Goal: Information Seeking & Learning: Learn about a topic

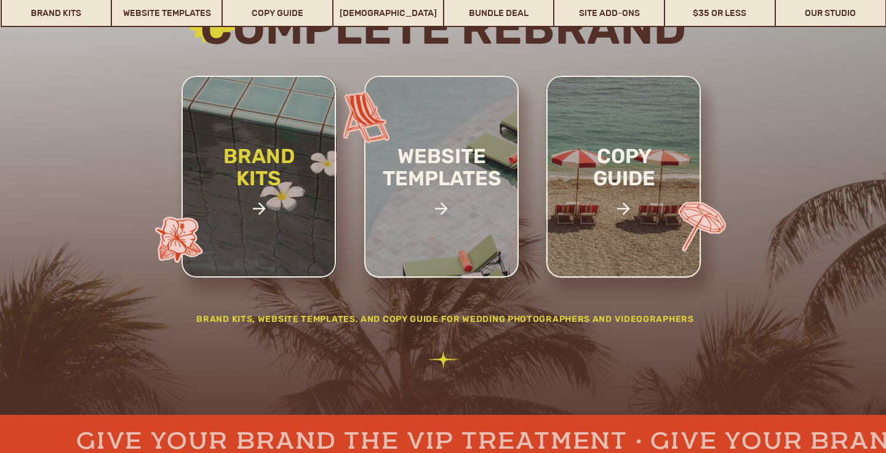
click at [263, 162] on h2 "brand kits" at bounding box center [259, 187] width 104 height 85
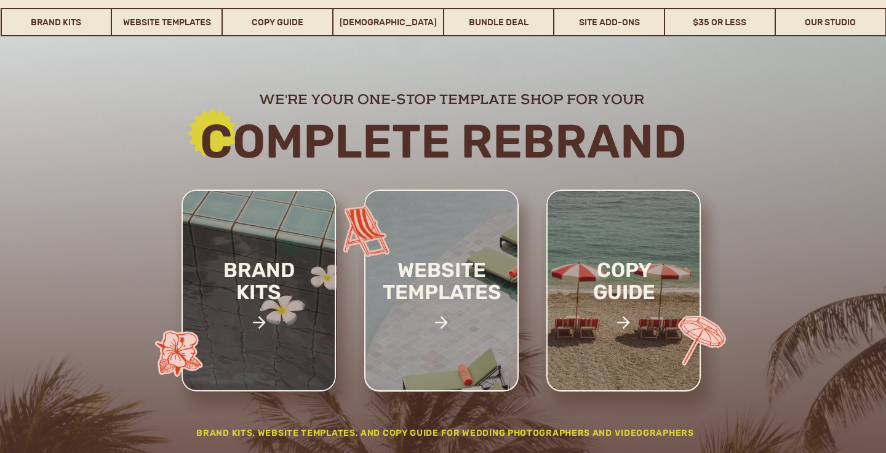
scroll to position [90, 0]
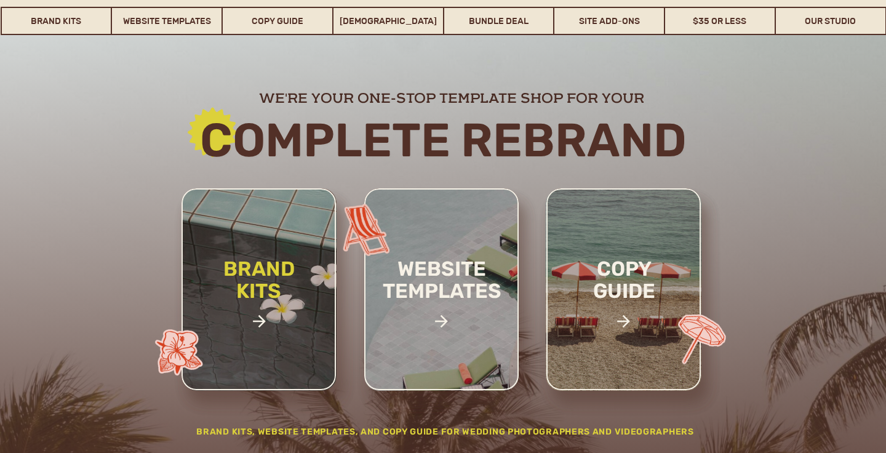
click at [264, 258] on h2 "brand kits" at bounding box center [259, 300] width 104 height 85
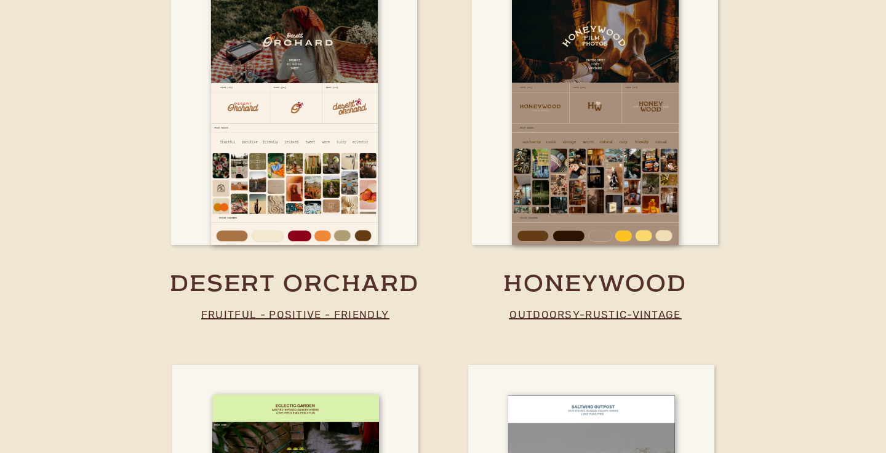
scroll to position [3007, 0]
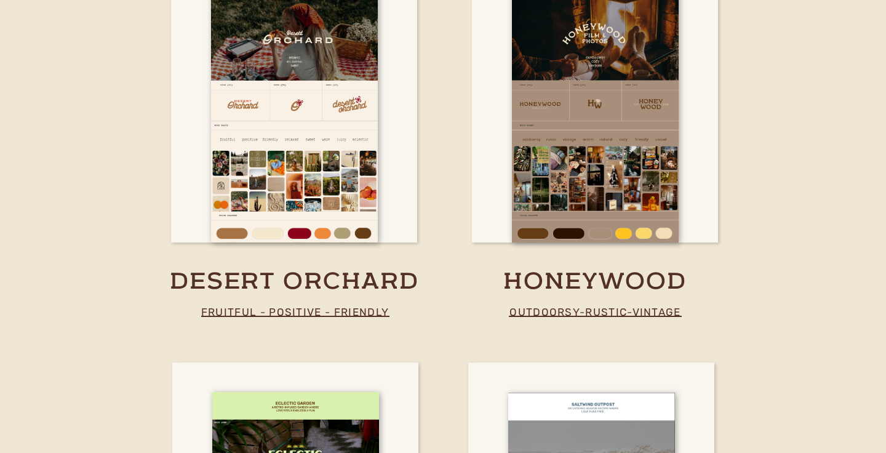
click at [445, 148] on h2 "Designed to" at bounding box center [302, 133] width 306 height 44
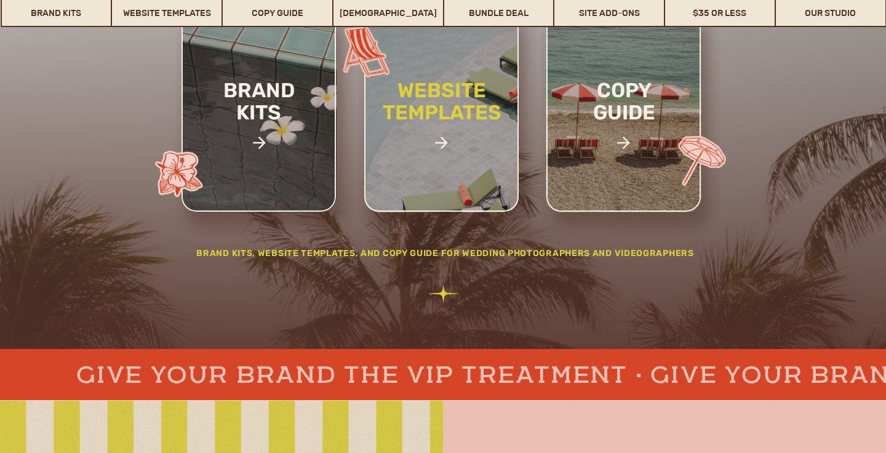
click at [438, 88] on h2 "website templates" at bounding box center [441, 114] width 161 height 71
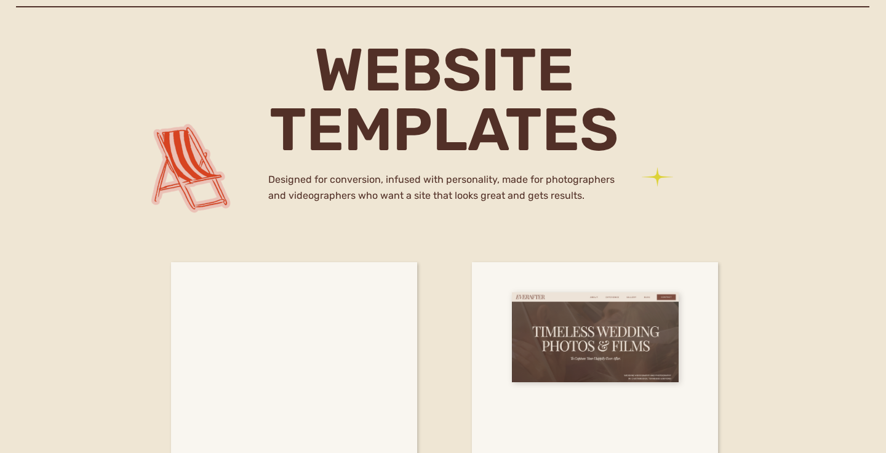
scroll to position [4461, 0]
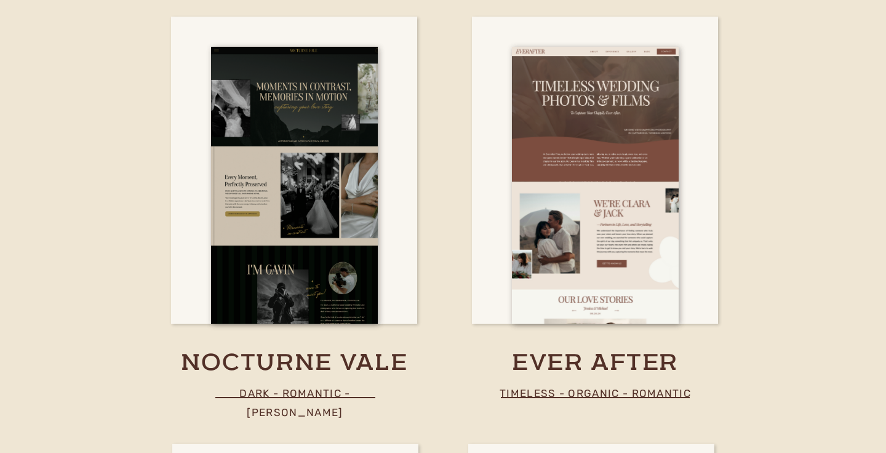
click at [712, 208] on div at bounding box center [595, 170] width 246 height 307
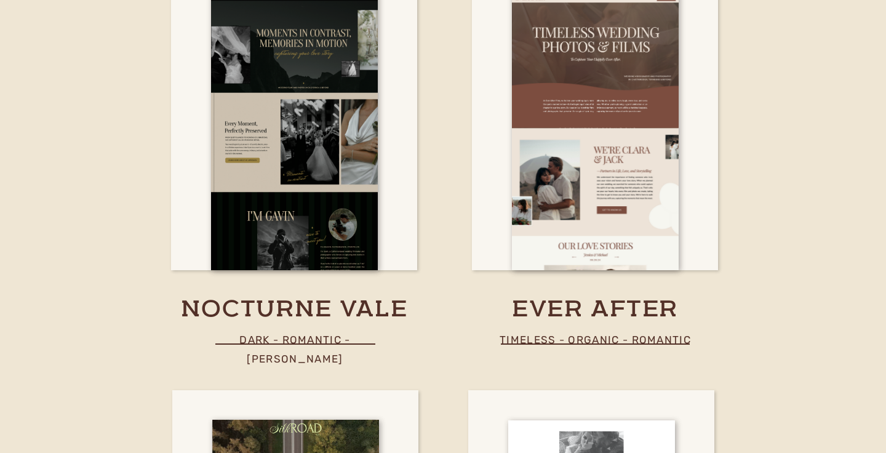
scroll to position [4516, 0]
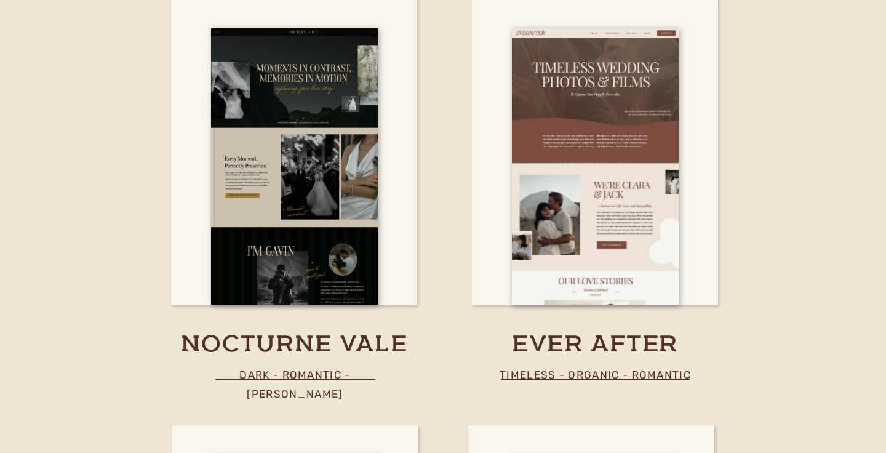
scroll to position [4469, 0]
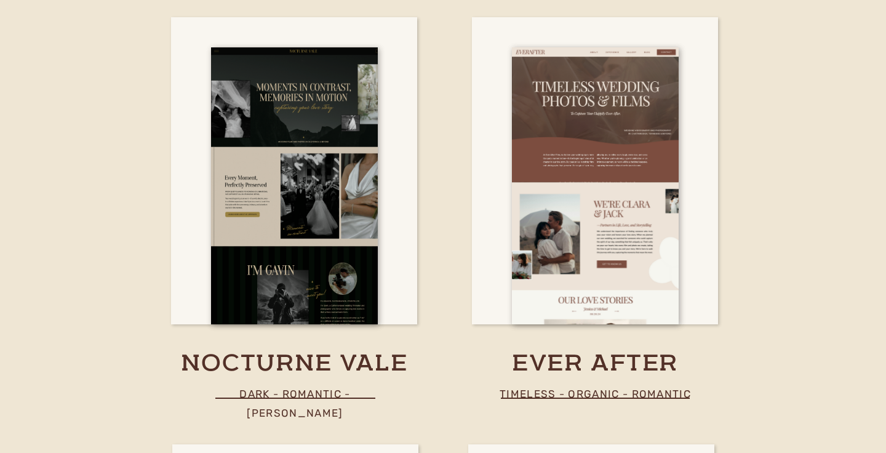
scroll to position [4465, 0]
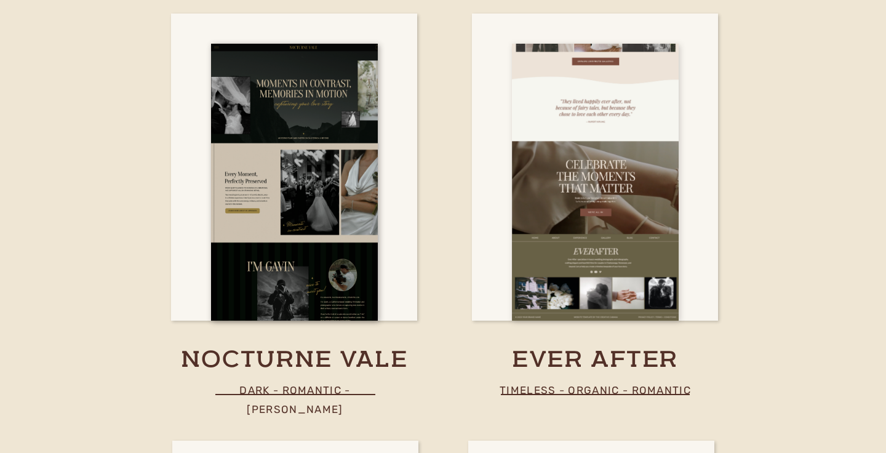
click at [638, 156] on div at bounding box center [595, 182] width 167 height 277
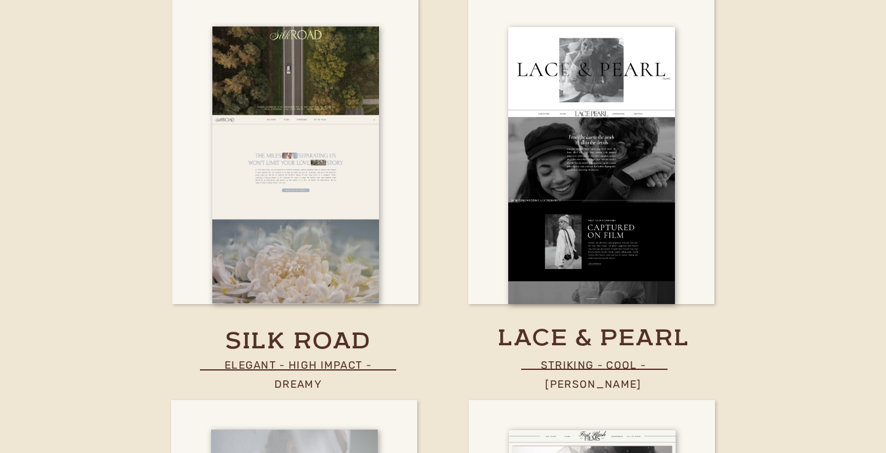
scroll to position [4902, 0]
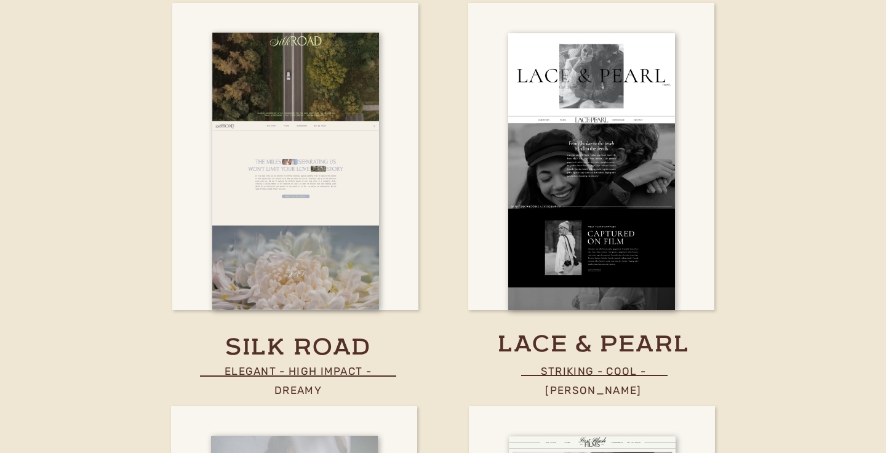
click at [437, 53] on div at bounding box center [302, 151] width 335 height 196
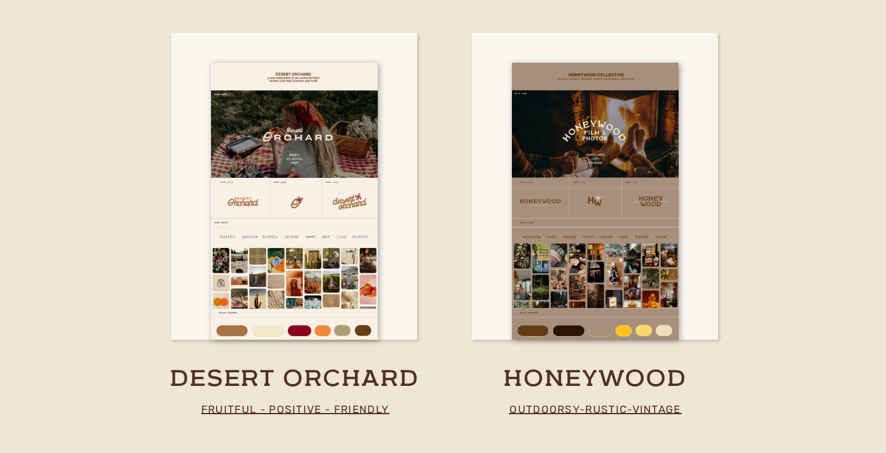
scroll to position [2907, 0]
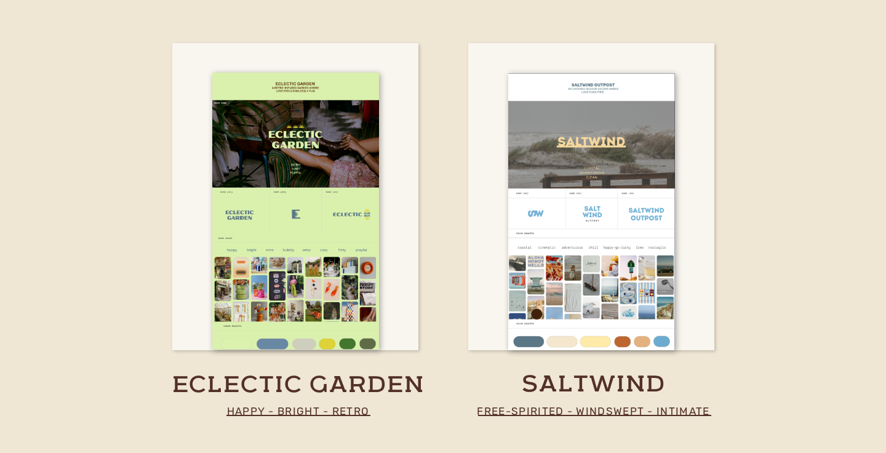
scroll to position [3326, 0]
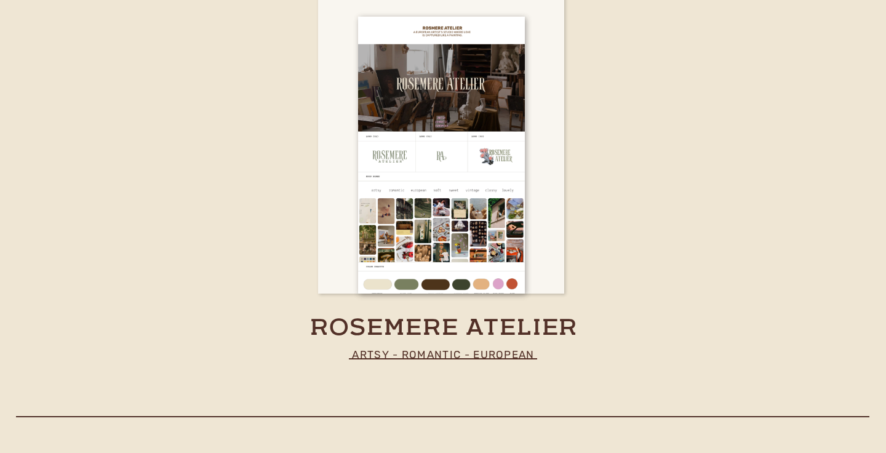
scroll to position [3808, 0]
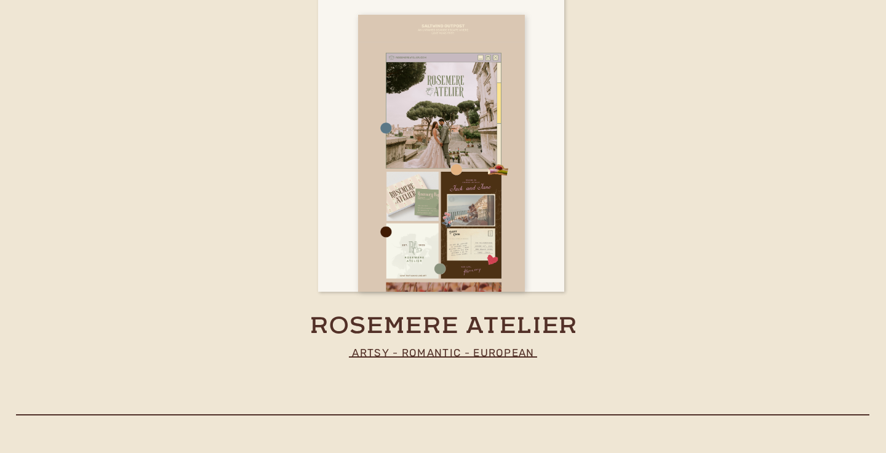
click at [472, 115] on div at bounding box center [441, 153] width 167 height 277
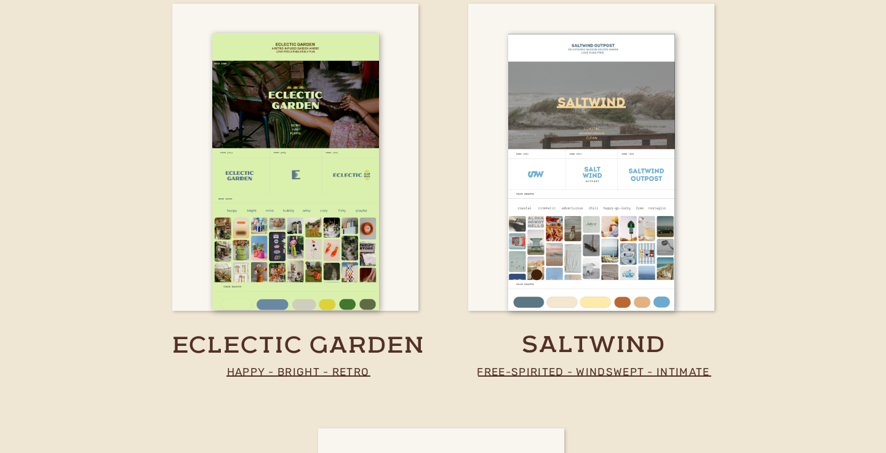
scroll to position [3364, 0]
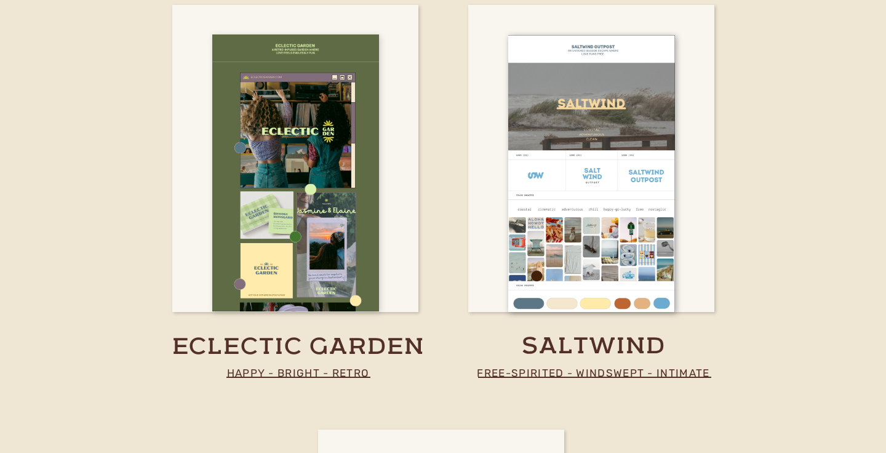
click at [313, 145] on div at bounding box center [295, 172] width 167 height 277
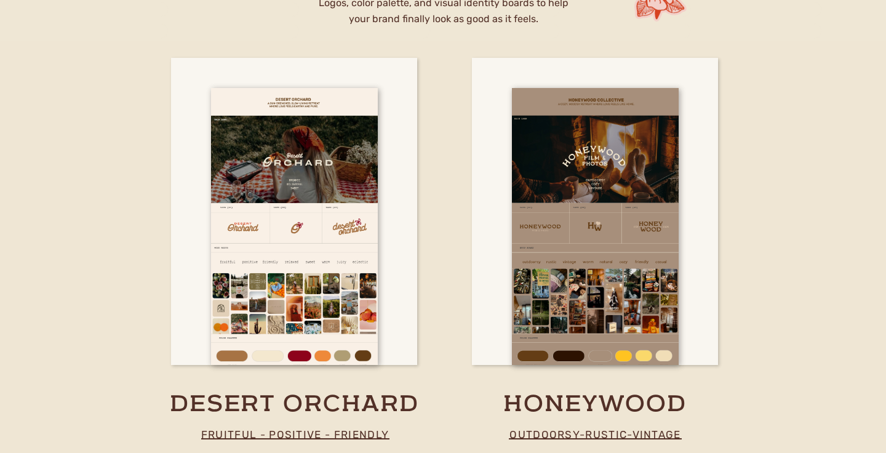
scroll to position [2872, 0]
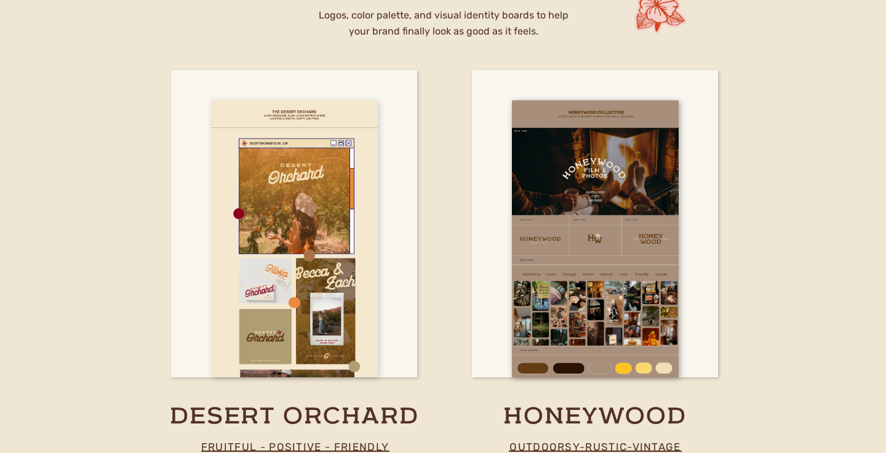
click at [290, 196] on div at bounding box center [294, 238] width 167 height 277
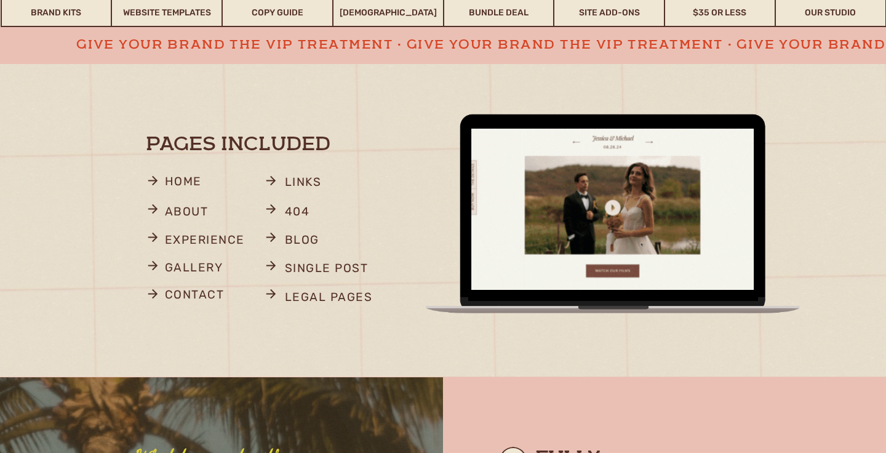
scroll to position [682, 0]
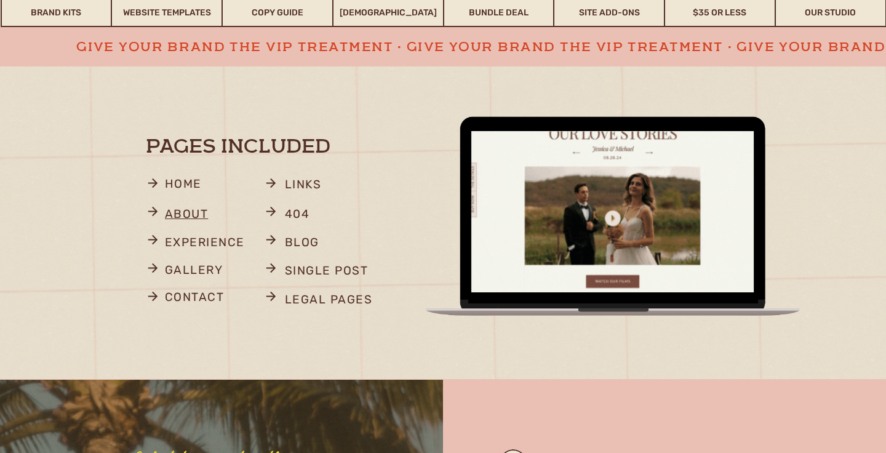
click at [202, 213] on p "about" at bounding box center [190, 216] width 51 height 24
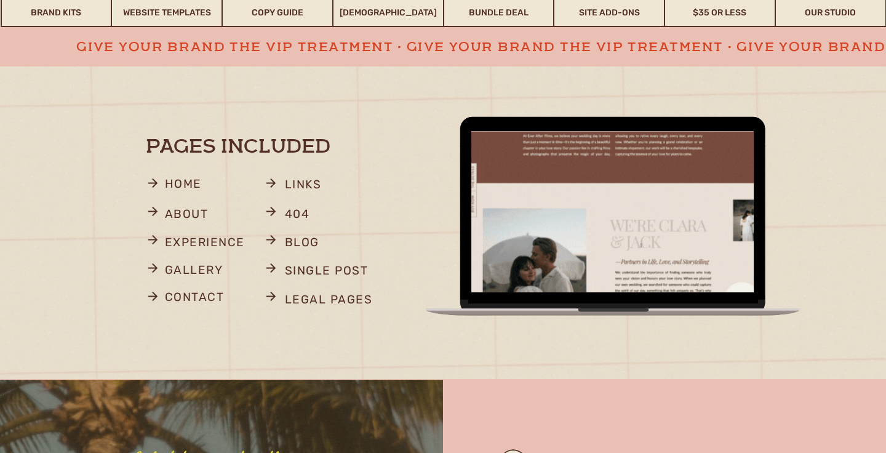
scroll to position [0, 0]
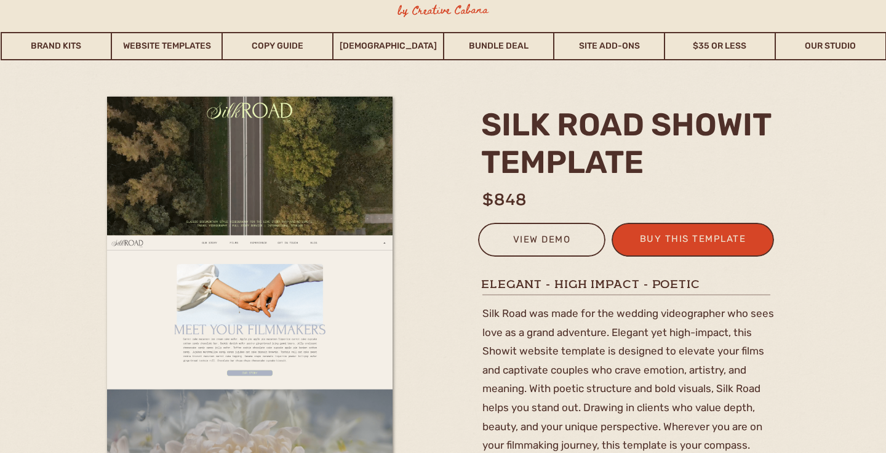
scroll to position [56, 0]
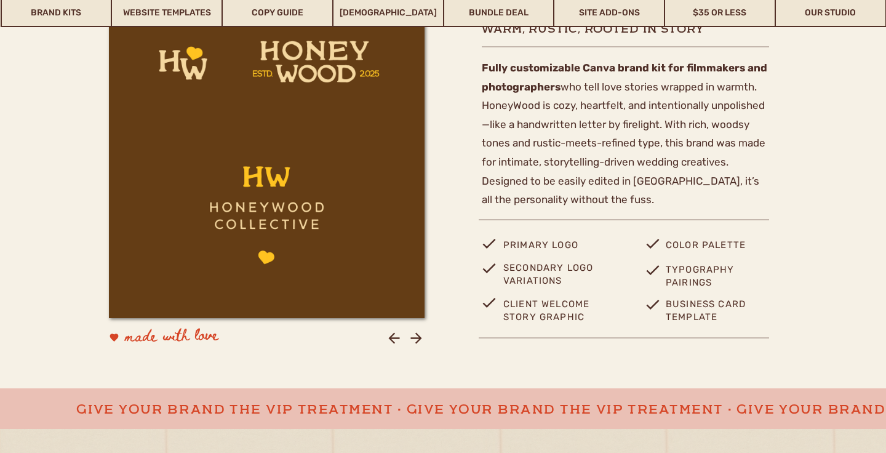
scroll to position [535, 0]
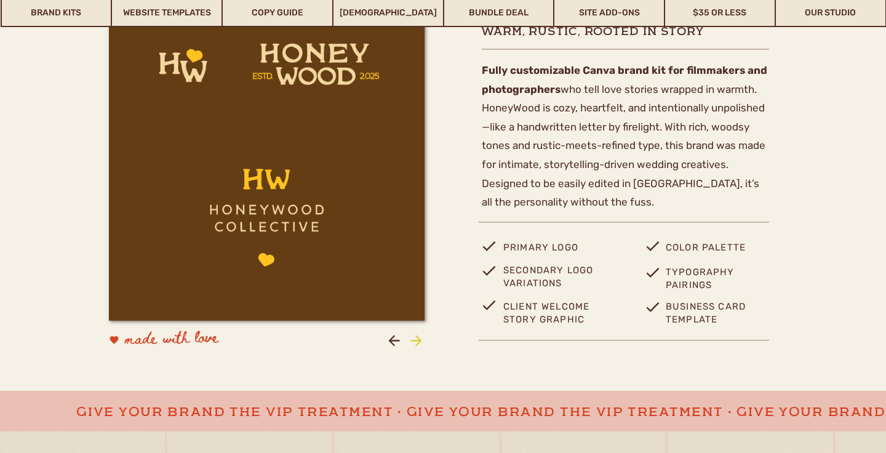
click at [421, 339] on icon at bounding box center [416, 340] width 17 height 17
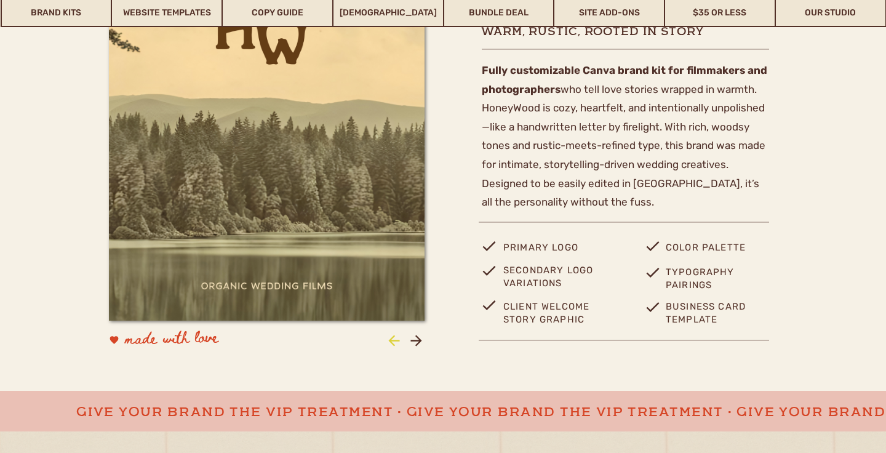
click at [387, 334] on icon at bounding box center [394, 340] width 17 height 17
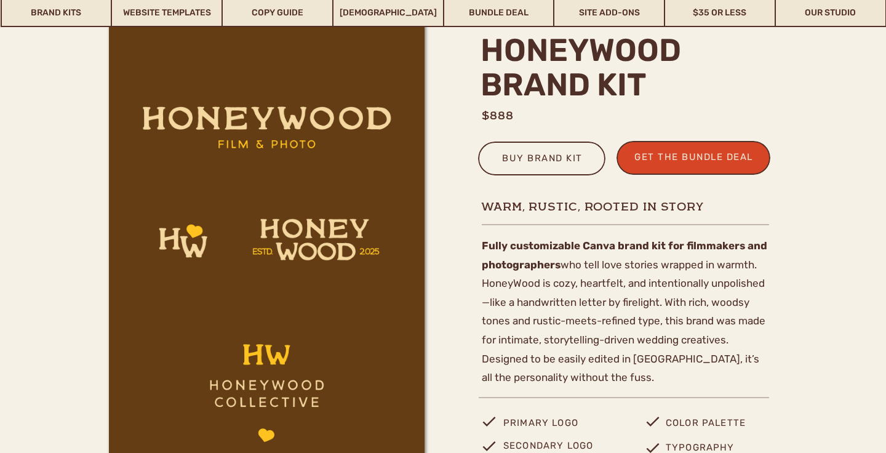
scroll to position [346, 0]
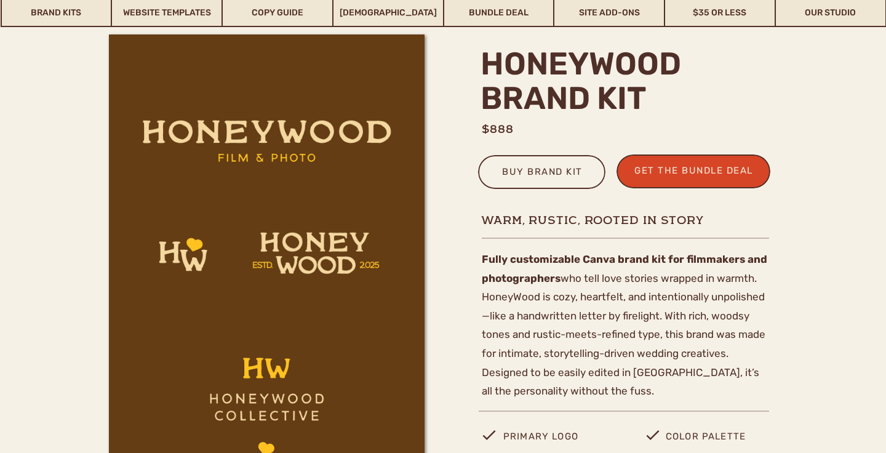
click at [548, 279] on b "Fully customizable Canva brand kit for filmmakers and photographers" at bounding box center [624, 268] width 285 height 31
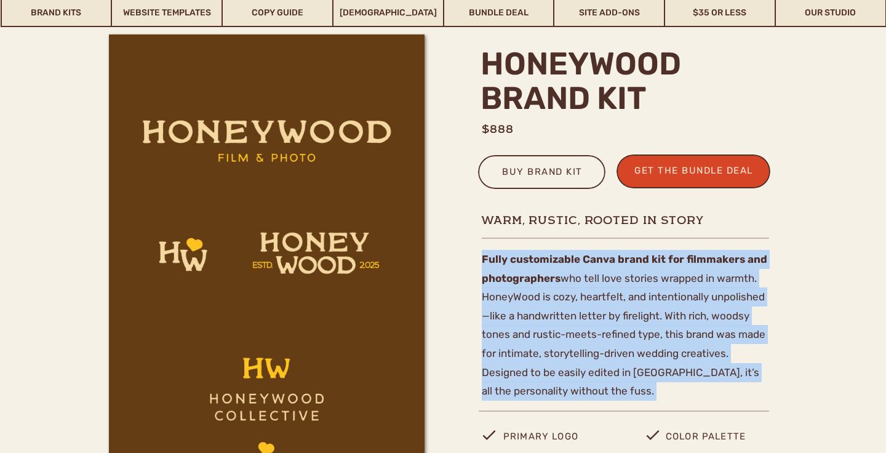
click at [548, 279] on b "Fully customizable Canva brand kit for filmmakers and photographers" at bounding box center [624, 268] width 285 height 31
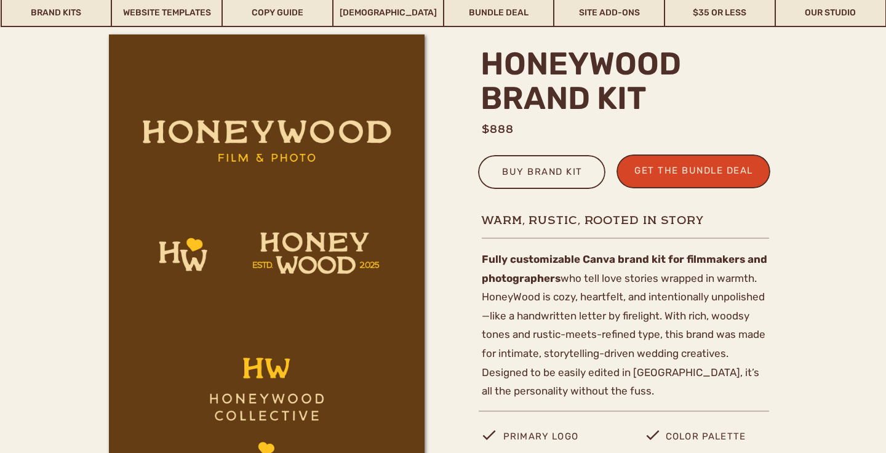
click at [699, 296] on p "Fully customizable Canva brand kit for filmmakers and photographers who tell lo…" at bounding box center [625, 320] width 287 height 140
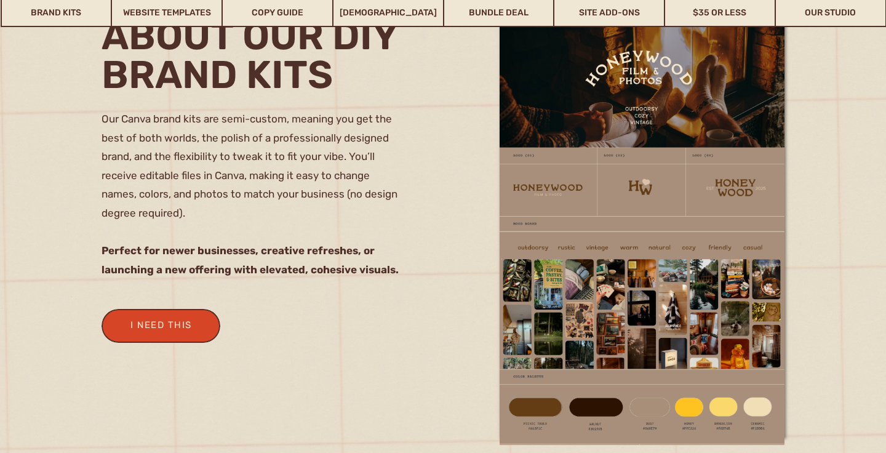
scroll to position [1080, 0]
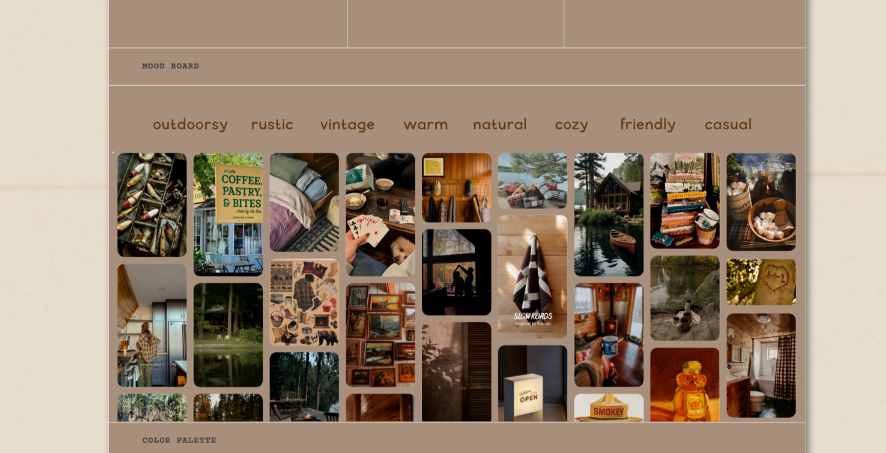
click at [462, 251] on div at bounding box center [443, 240] width 886 height 708
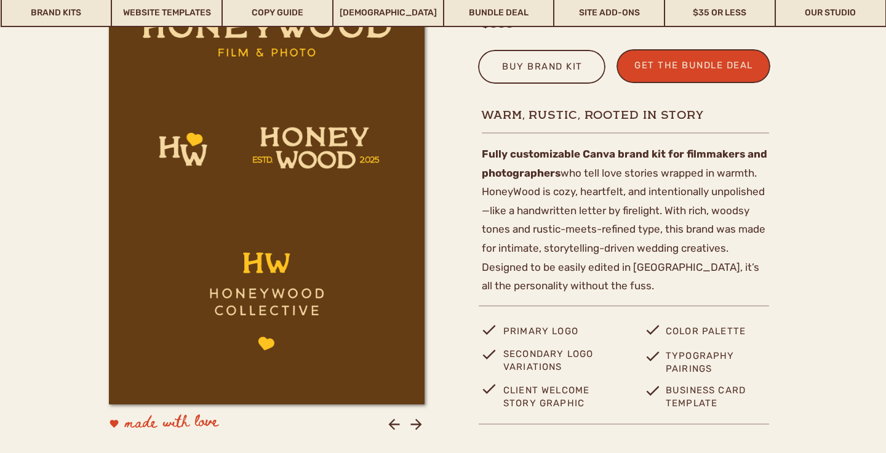
scroll to position [466, 0]
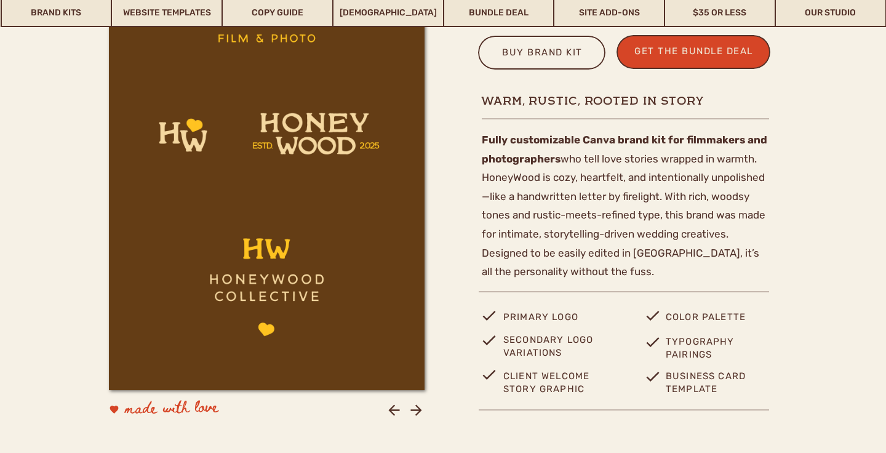
click at [419, 410] on icon at bounding box center [415, 409] width 11 height 11
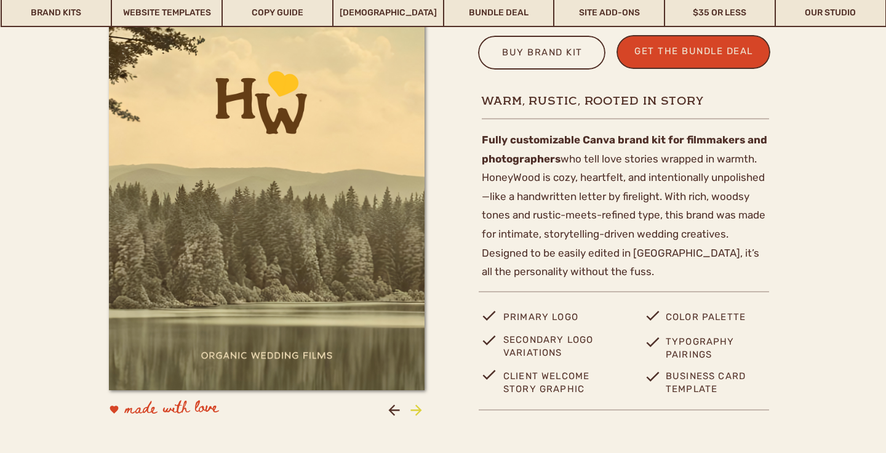
click at [419, 410] on icon at bounding box center [415, 409] width 11 height 11
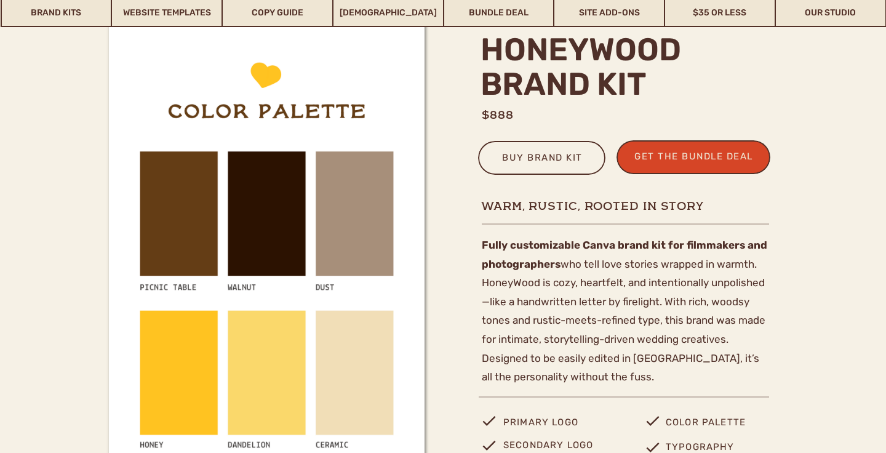
scroll to position [443, 0]
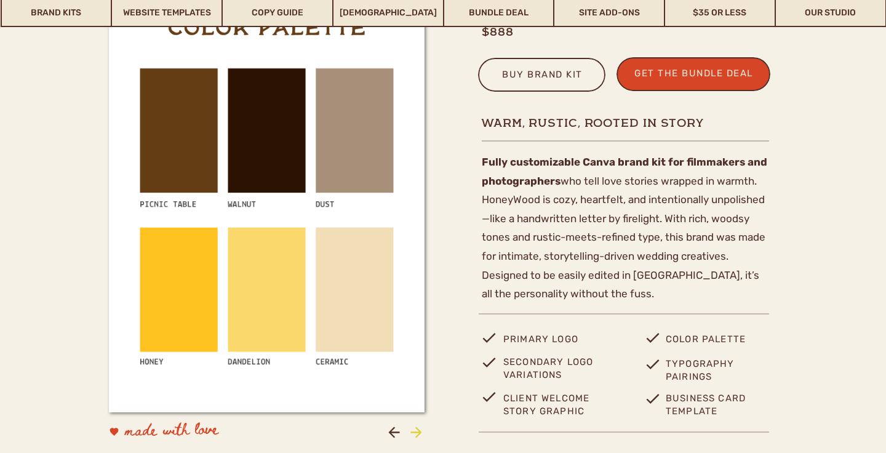
click at [418, 424] on icon at bounding box center [416, 432] width 17 height 17
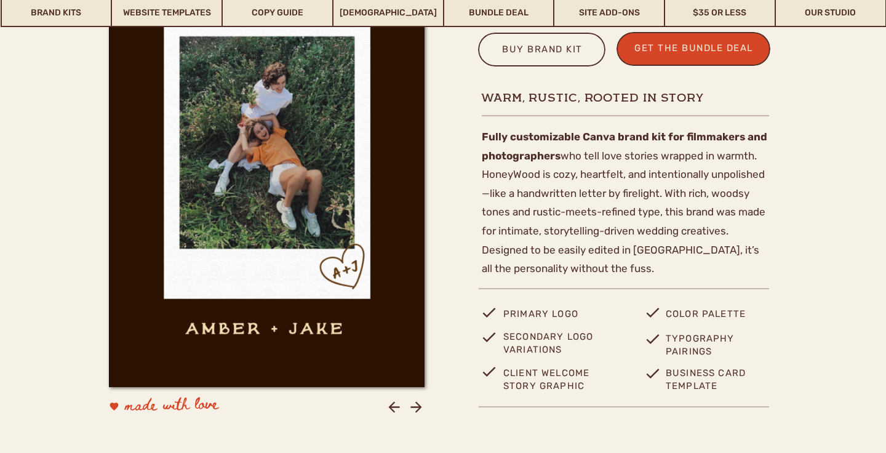
scroll to position [470, 0]
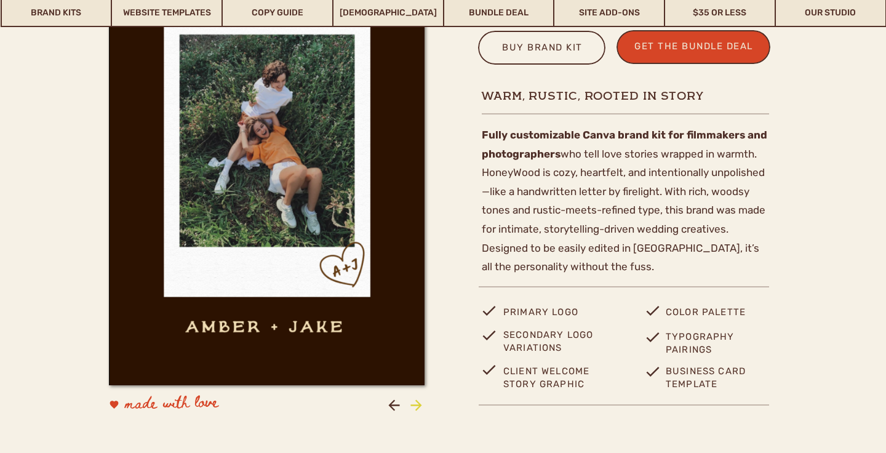
click at [422, 402] on icon at bounding box center [416, 405] width 17 height 17
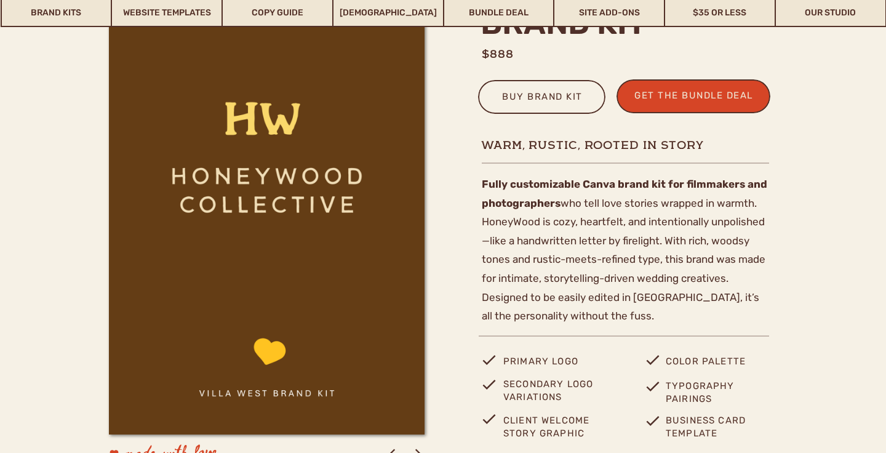
scroll to position [465, 0]
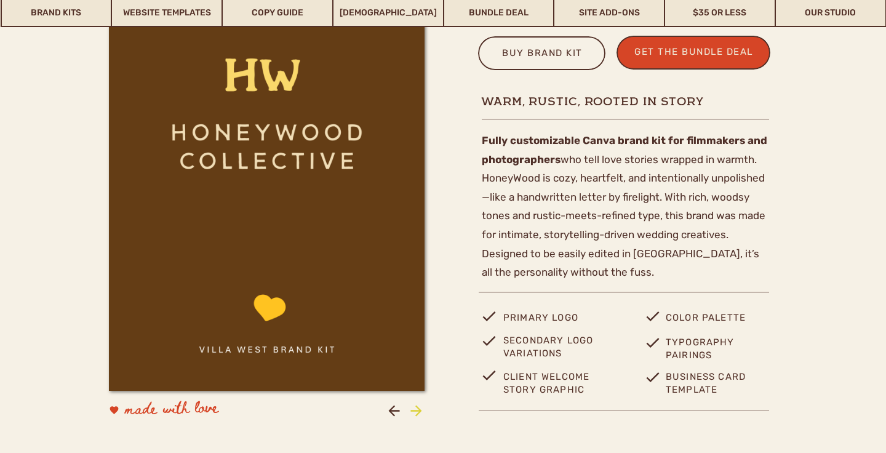
click at [421, 410] on icon at bounding box center [415, 410] width 11 height 11
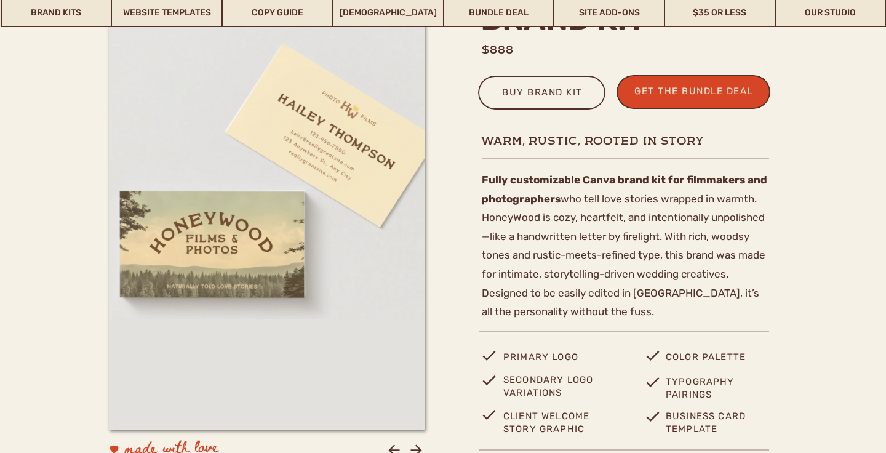
scroll to position [427, 0]
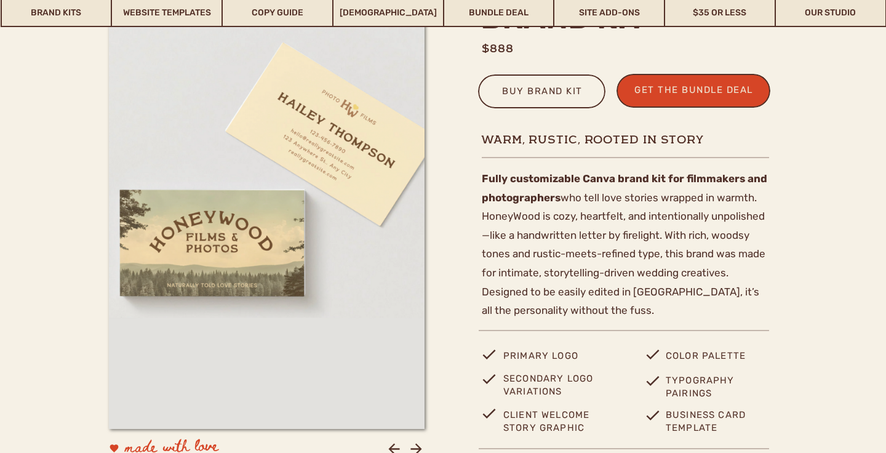
click at [698, 255] on p "Fully customizable Canva brand kit for filmmakers and photographers who tell lo…" at bounding box center [625, 239] width 287 height 140
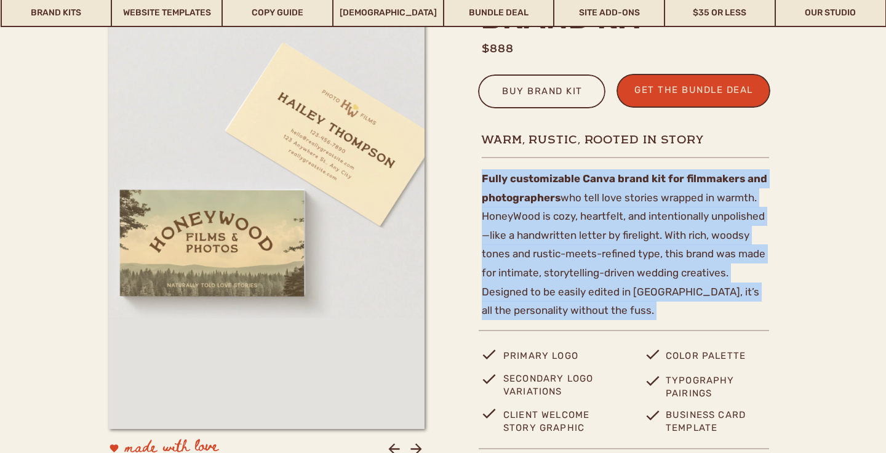
click at [698, 255] on p "Fully customizable Canva brand kit for filmmakers and photographers who tell lo…" at bounding box center [625, 239] width 287 height 140
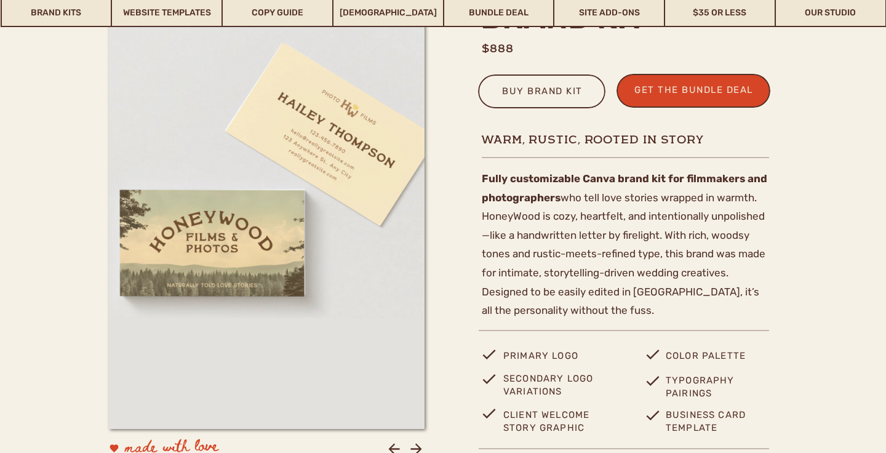
click at [739, 268] on p "Fully customizable Canva brand kit for filmmakers and photographers who tell lo…" at bounding box center [625, 239] width 287 height 140
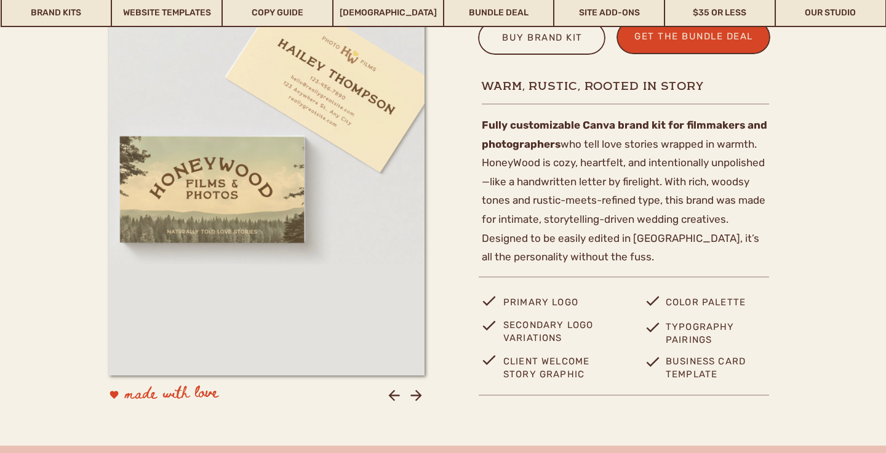
scroll to position [487, 0]
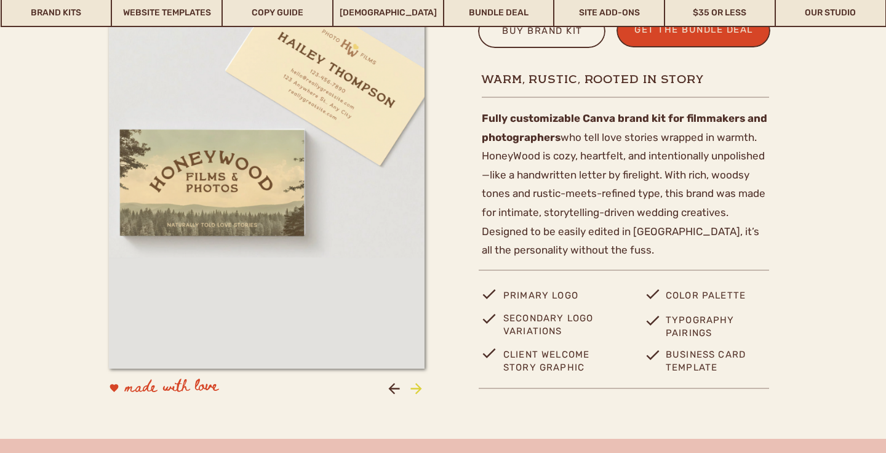
click at [410, 384] on icon at bounding box center [416, 388] width 17 height 17
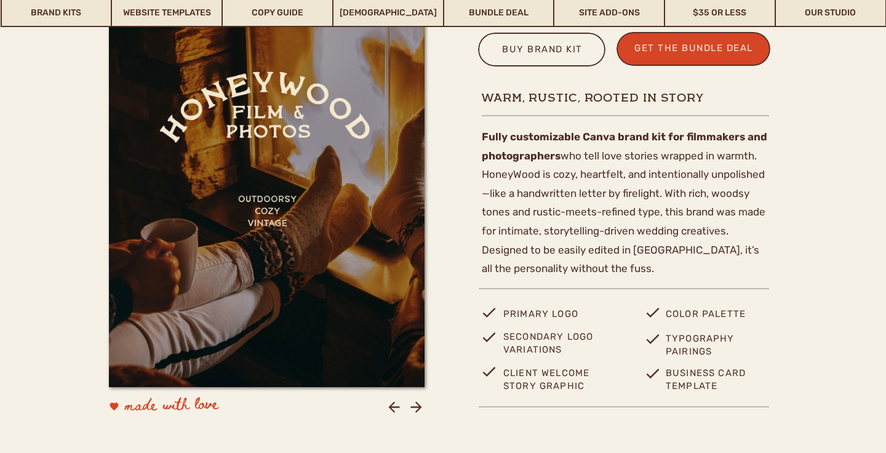
scroll to position [473, 0]
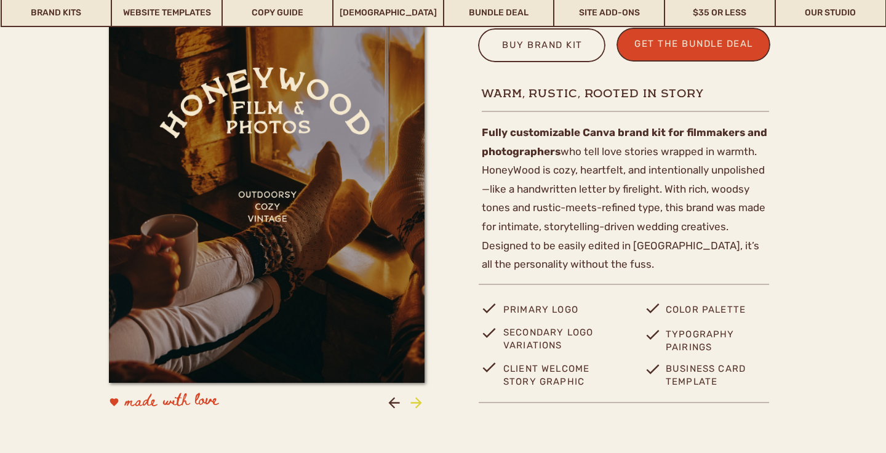
click at [416, 401] on icon at bounding box center [416, 402] width 17 height 17
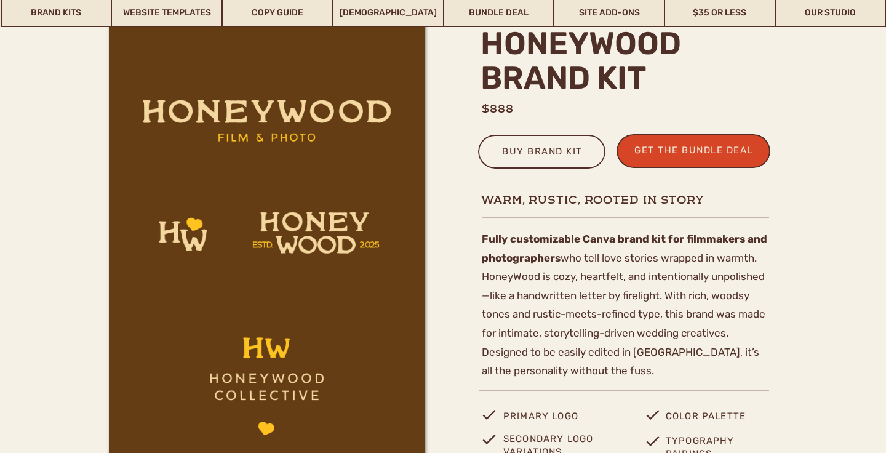
scroll to position [363, 0]
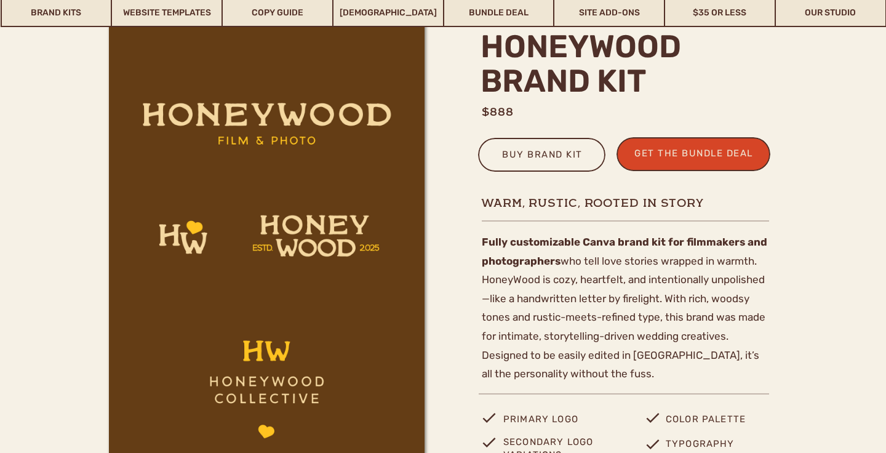
click at [681, 277] on p "Fully customizable Canva brand kit for filmmakers and photographers who tell lo…" at bounding box center [625, 302] width 287 height 140
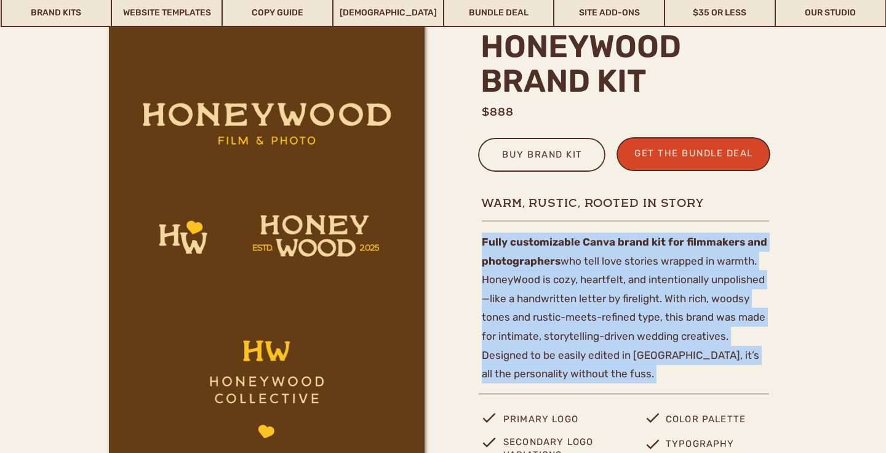
click at [681, 277] on p "Fully customizable Canva brand kit for filmmakers and photographers who tell lo…" at bounding box center [625, 302] width 287 height 140
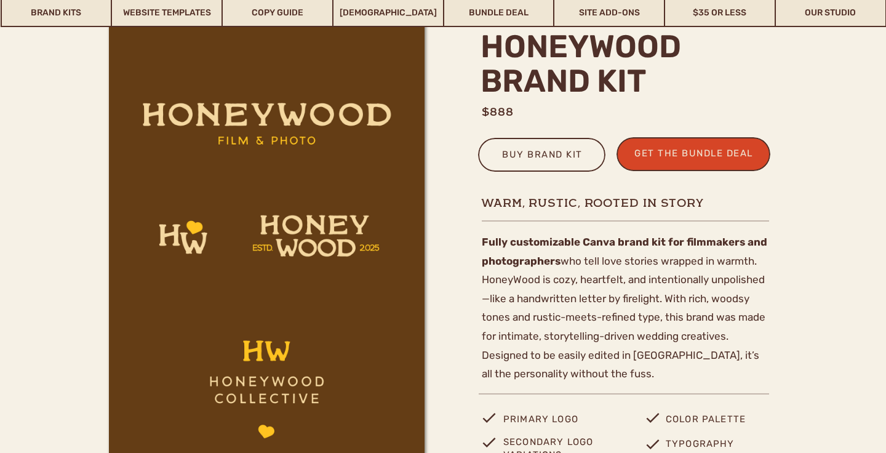
click at [766, 293] on p "Fully customizable Canva brand kit for filmmakers and photographers who tell lo…" at bounding box center [625, 302] width 287 height 140
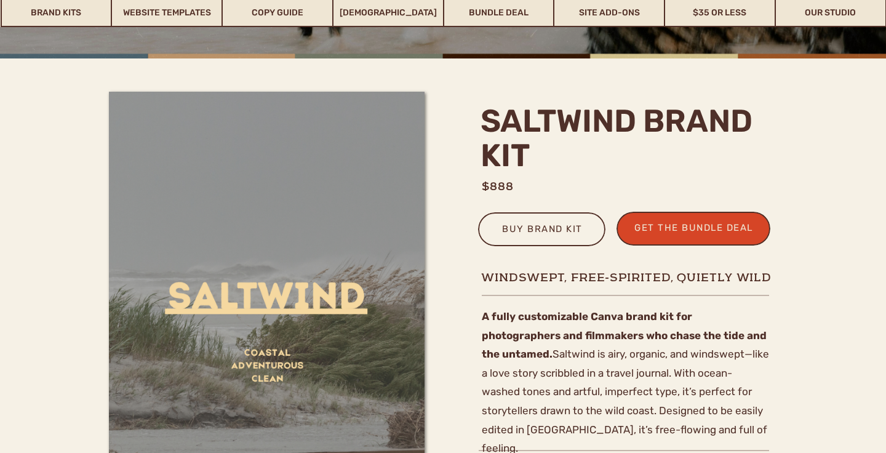
scroll to position [299, 0]
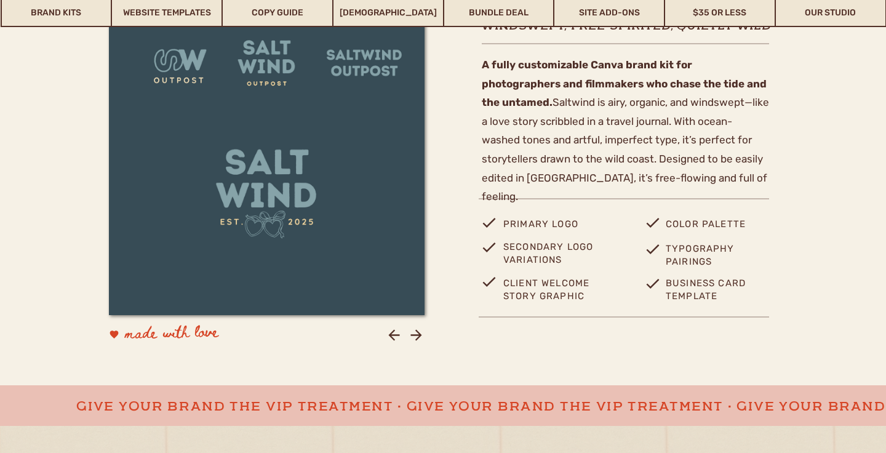
scroll to position [542, 0]
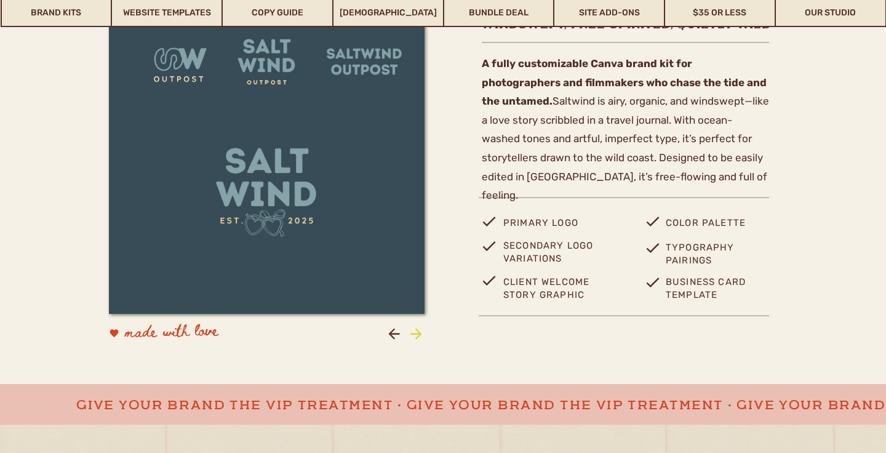
click at [419, 333] on icon at bounding box center [415, 333] width 11 height 11
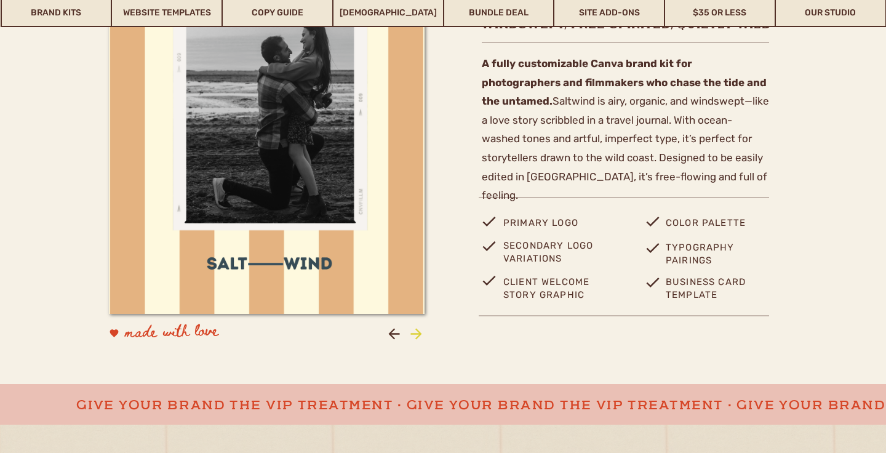
click at [419, 333] on icon at bounding box center [415, 333] width 11 height 11
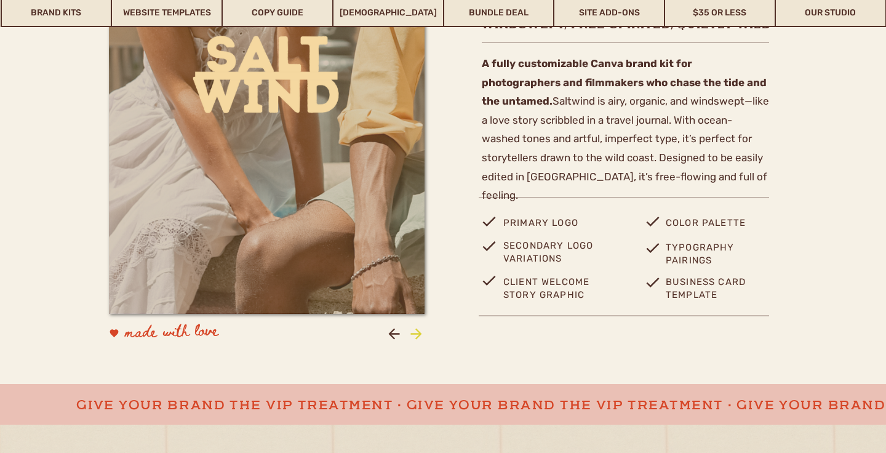
click at [419, 333] on icon at bounding box center [415, 333] width 11 height 11
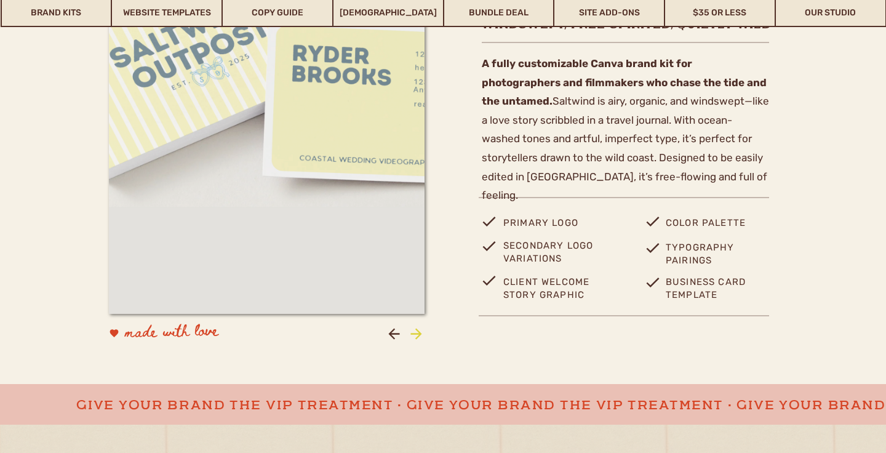
click at [419, 333] on icon at bounding box center [415, 333] width 11 height 11
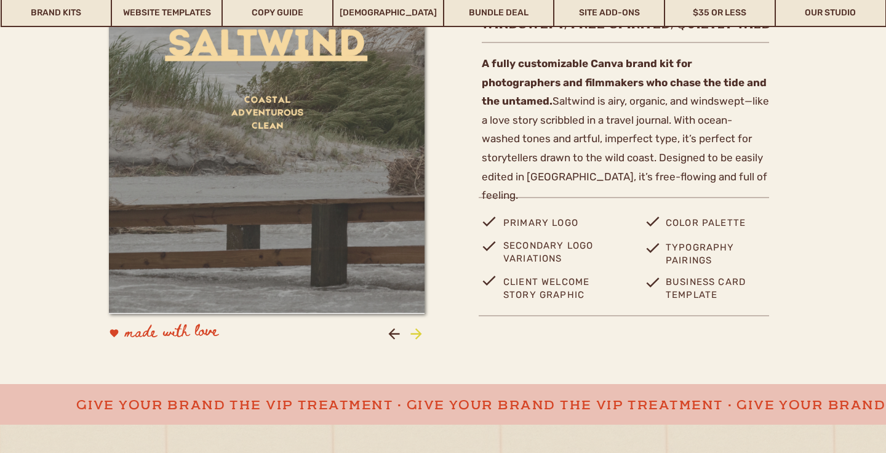
click at [419, 333] on icon at bounding box center [415, 333] width 11 height 11
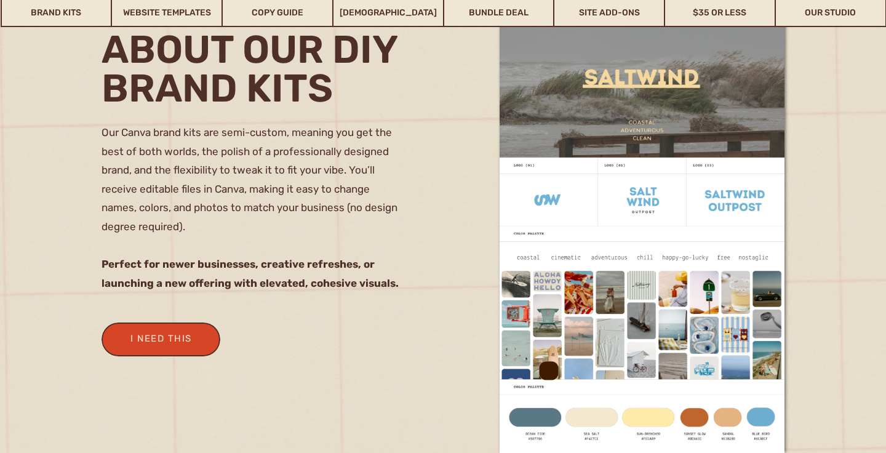
scroll to position [1090, 0]
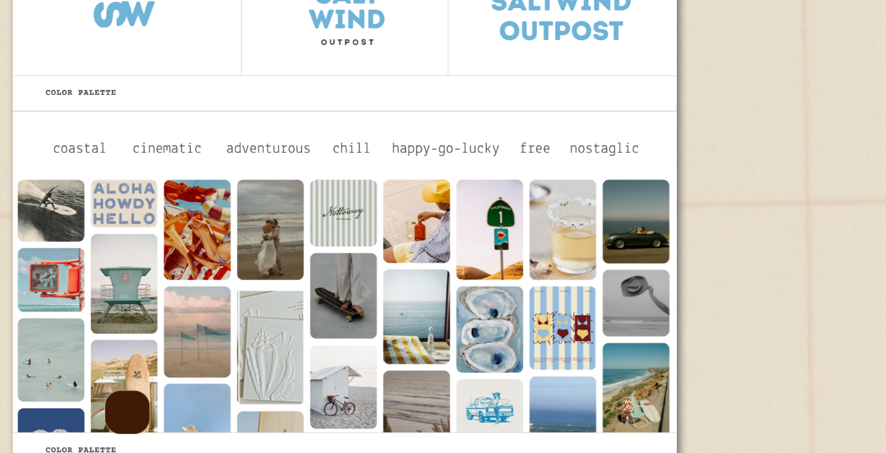
click at [497, 220] on div at bounding box center [443, 230] width 886 height 708
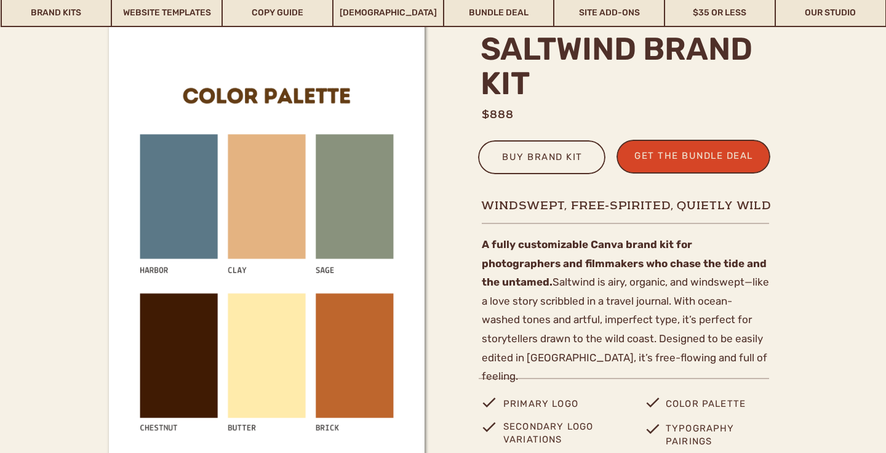
scroll to position [360, 0]
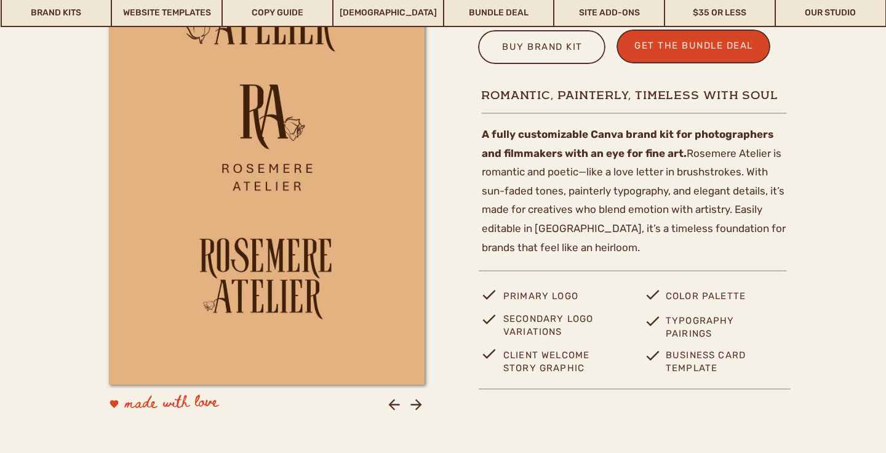
scroll to position [483, 0]
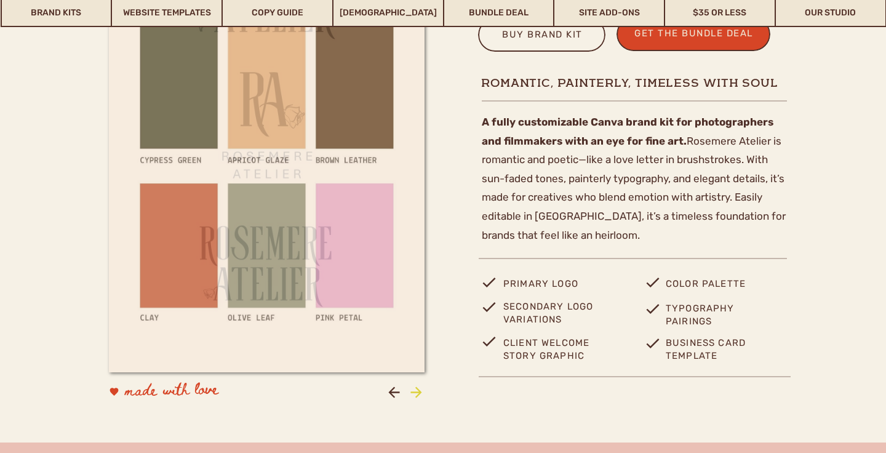
click at [419, 384] on icon at bounding box center [416, 392] width 17 height 17
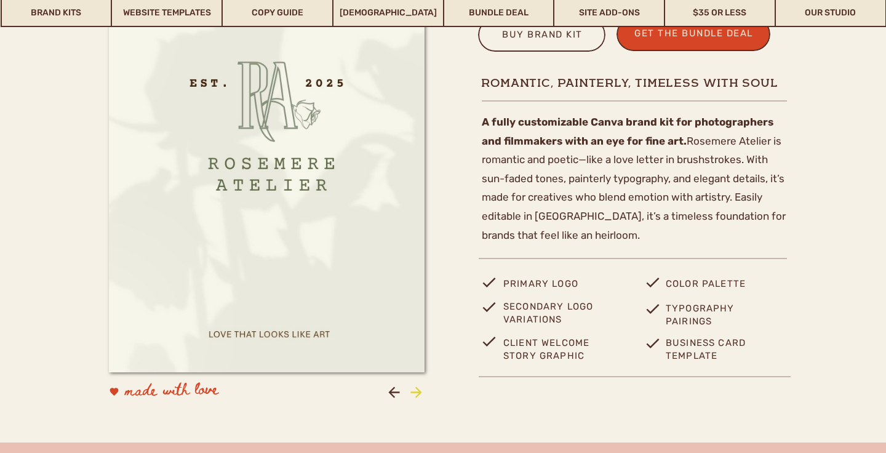
click at [419, 384] on icon at bounding box center [416, 392] width 17 height 17
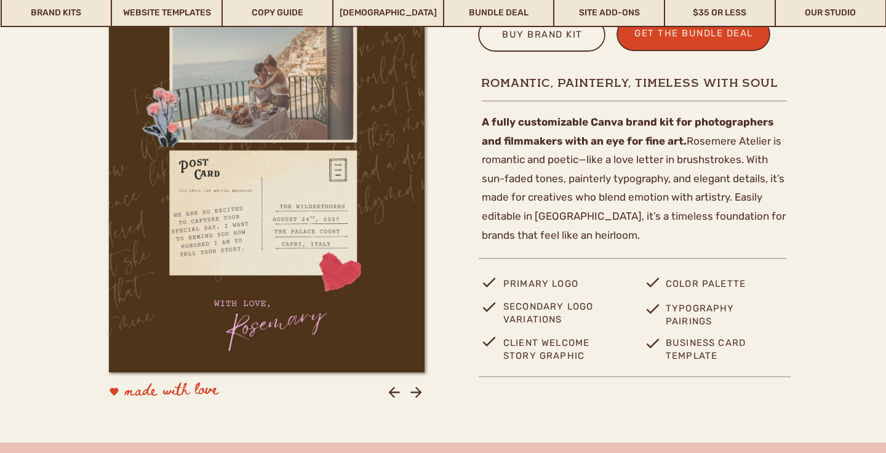
click at [393, 387] on icon at bounding box center [393, 391] width 11 height 11
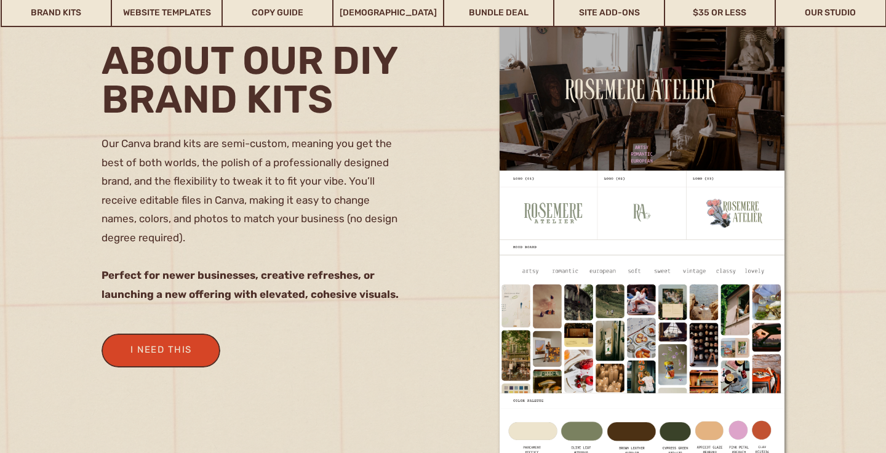
scroll to position [1051, 0]
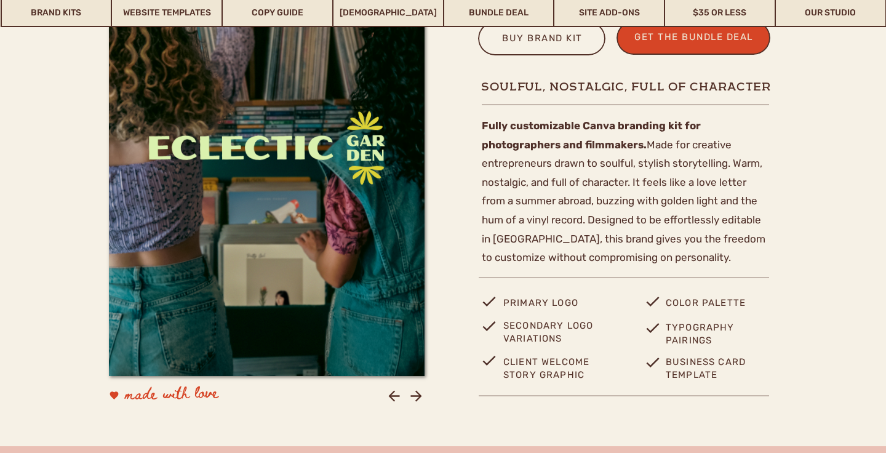
scroll to position [483, 0]
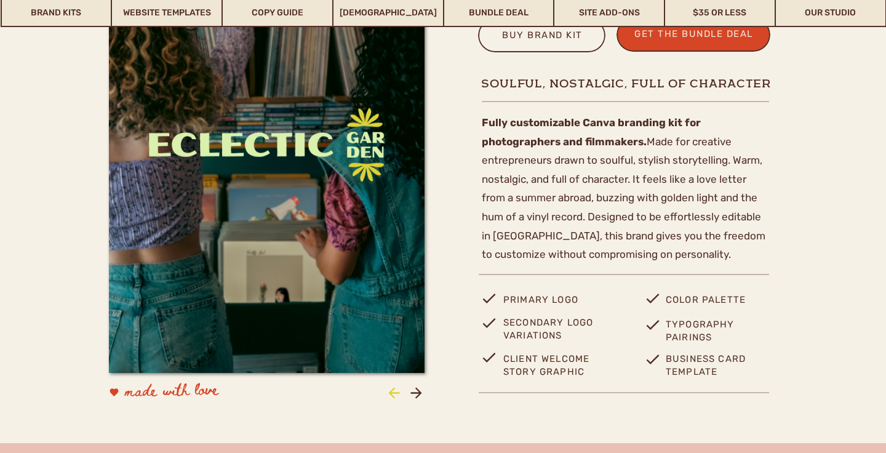
click at [392, 392] on icon at bounding box center [393, 392] width 11 height 11
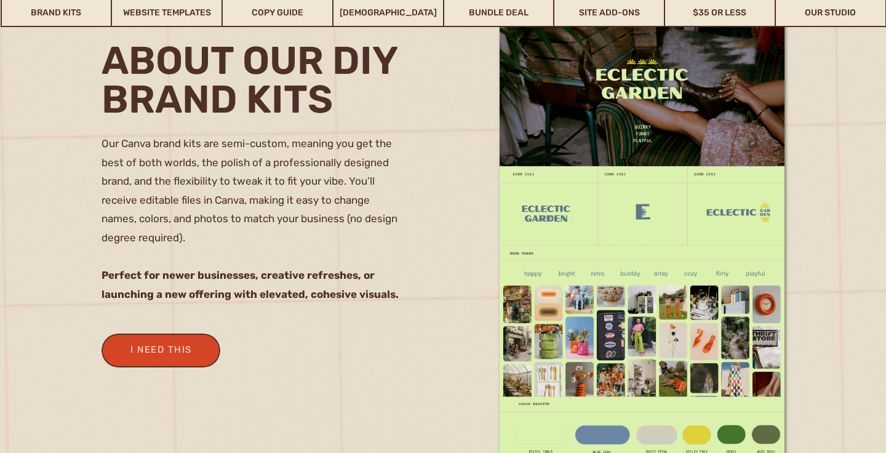
scroll to position [1067, 0]
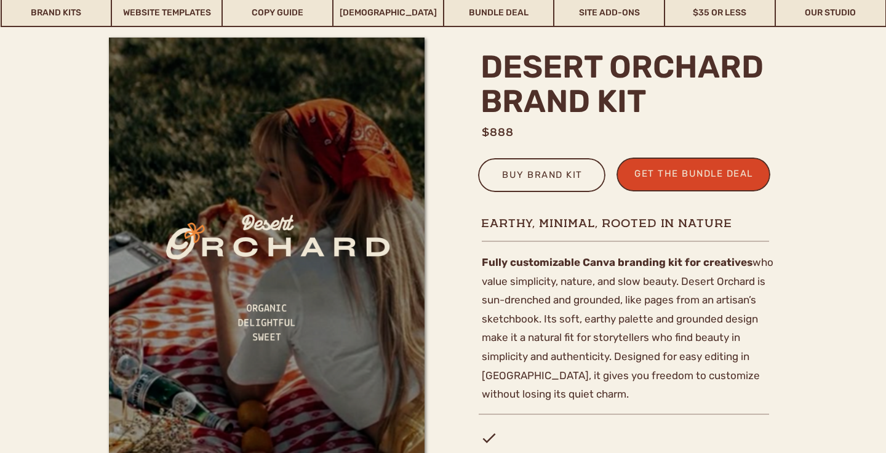
scroll to position [430, 0]
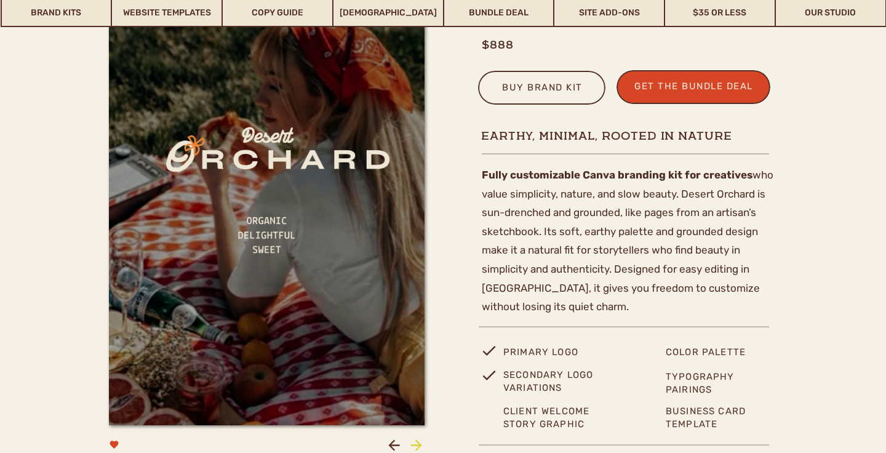
click at [417, 448] on icon at bounding box center [415, 444] width 11 height 11
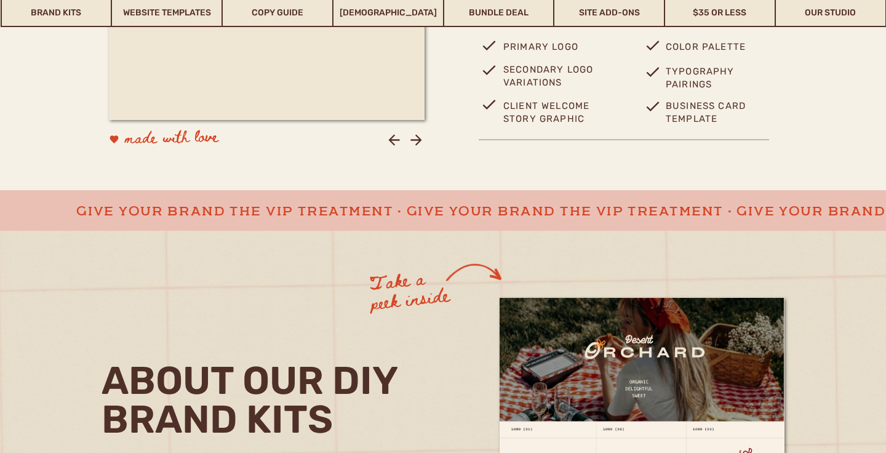
scroll to position [555, 0]
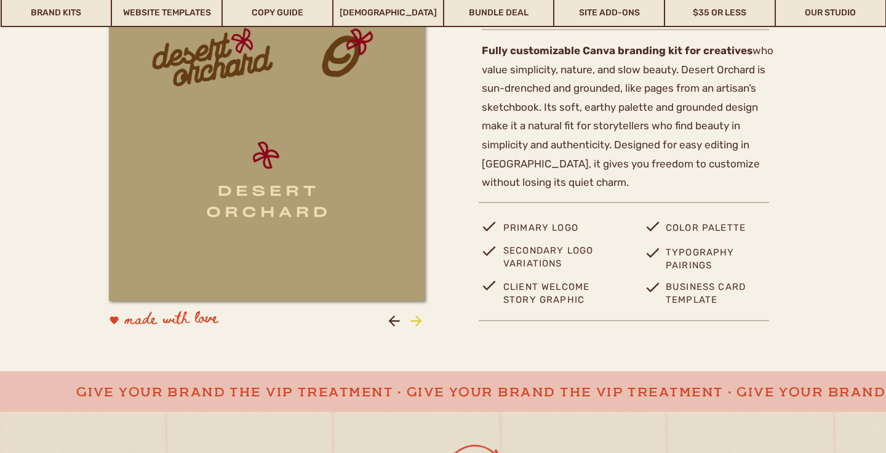
click at [413, 326] on icon at bounding box center [416, 320] width 17 height 17
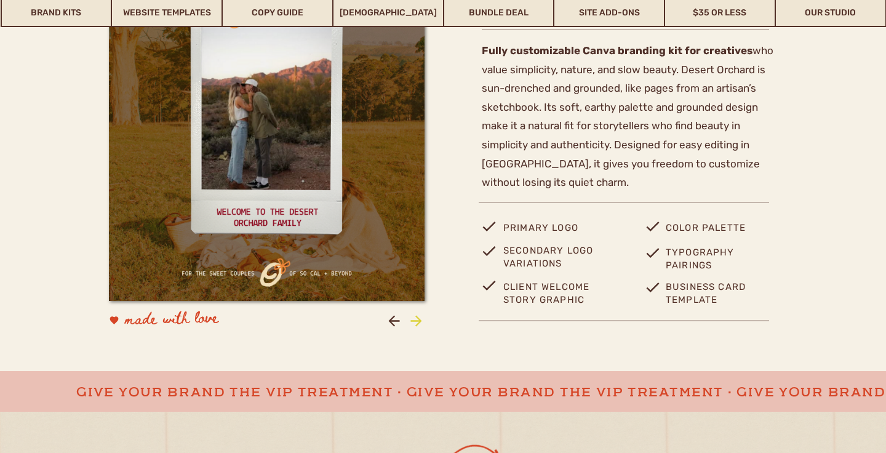
click at [413, 326] on icon at bounding box center [416, 320] width 17 height 17
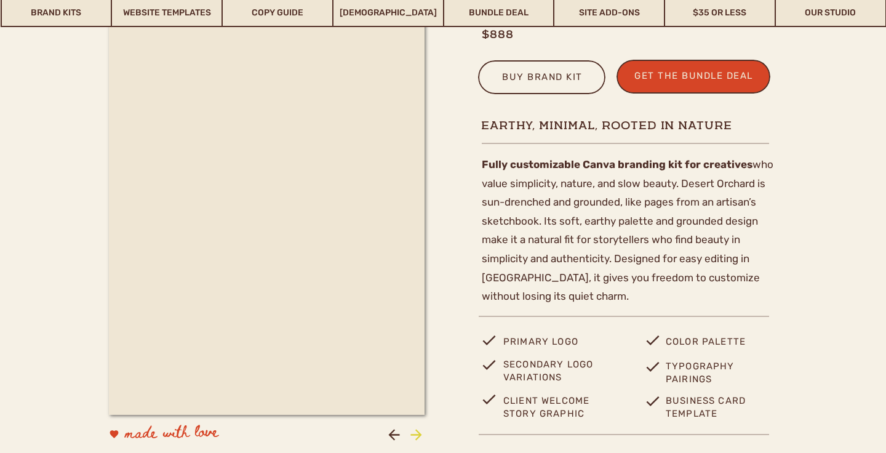
scroll to position [440, 0]
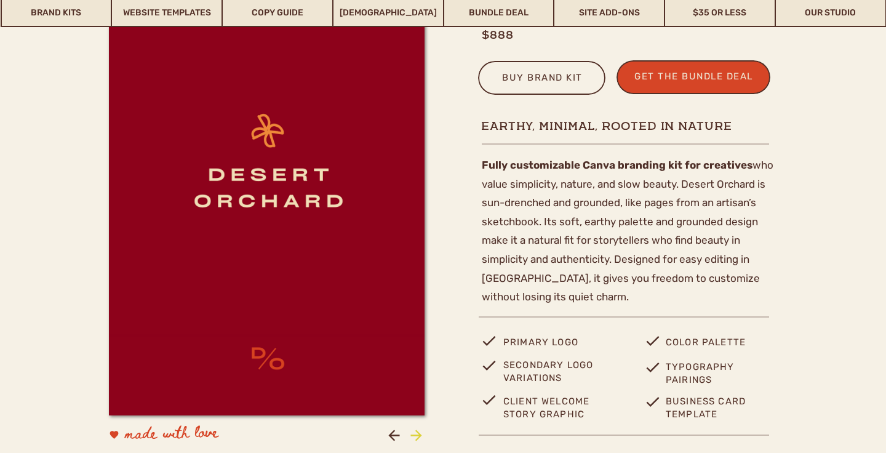
click at [421, 432] on icon at bounding box center [416, 435] width 17 height 17
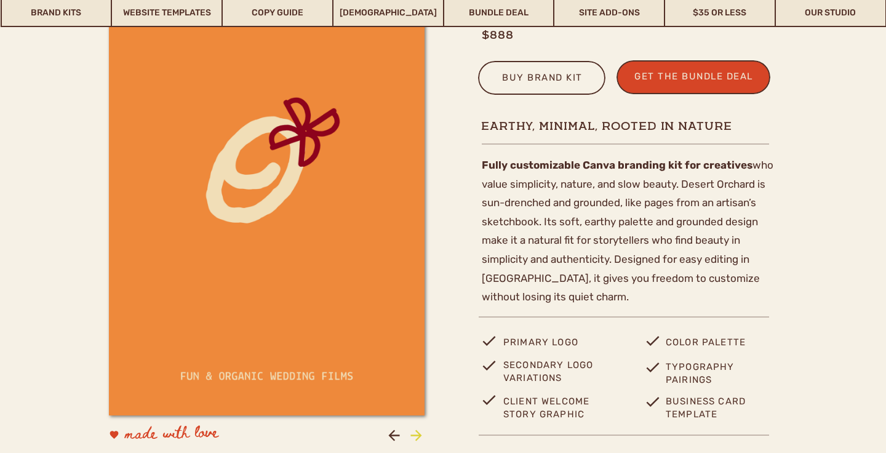
click at [421, 432] on icon at bounding box center [416, 435] width 17 height 17
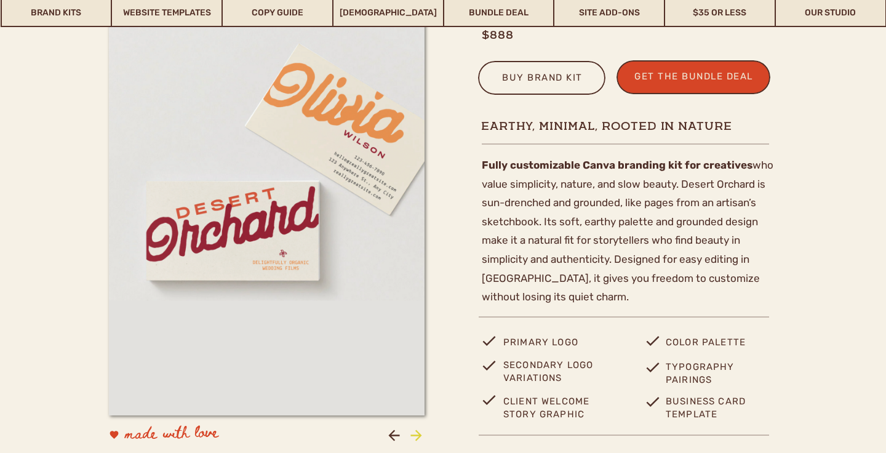
click at [421, 432] on icon at bounding box center [416, 435] width 17 height 17
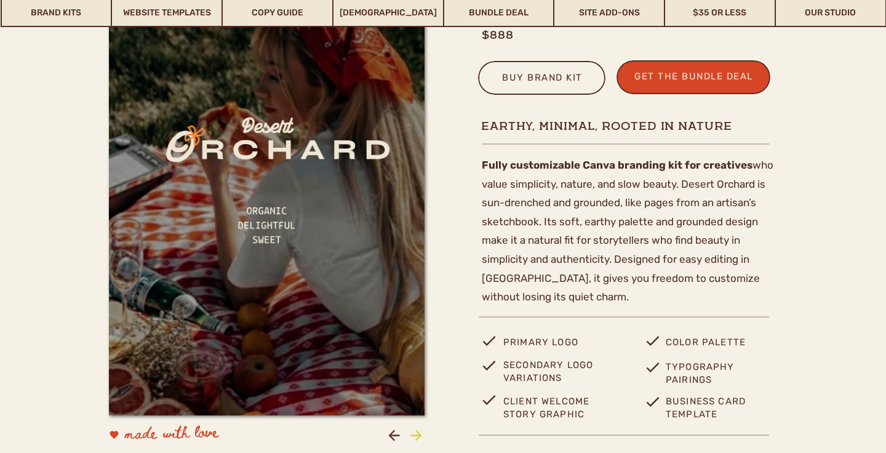
click at [421, 432] on icon at bounding box center [416, 435] width 17 height 17
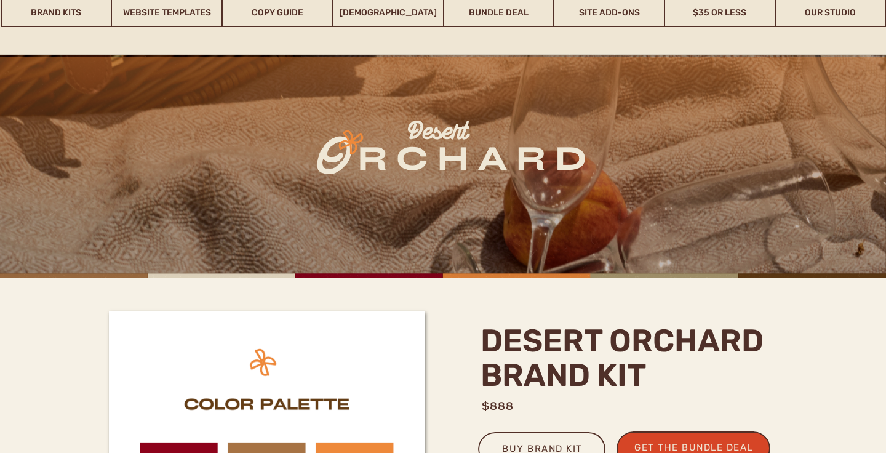
scroll to position [277, 0]
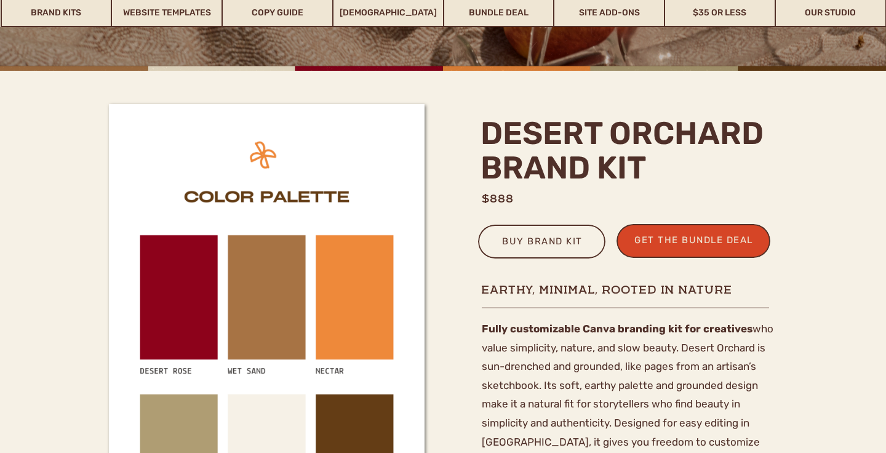
click at [490, 133] on h1 "desert orchard brand kit" at bounding box center [628, 153] width 297 height 74
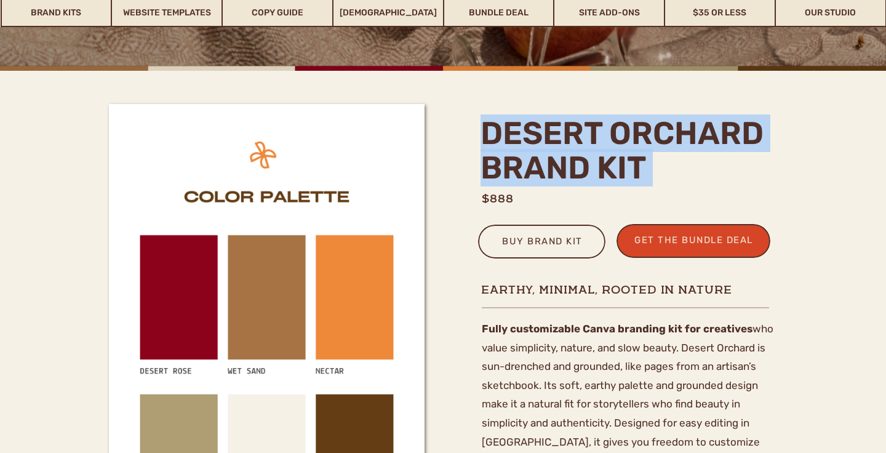
click at [490, 133] on h1 "desert orchard brand kit" at bounding box center [628, 153] width 297 height 74
click at [549, 143] on h1 "desert orchard brand kit" at bounding box center [628, 153] width 297 height 74
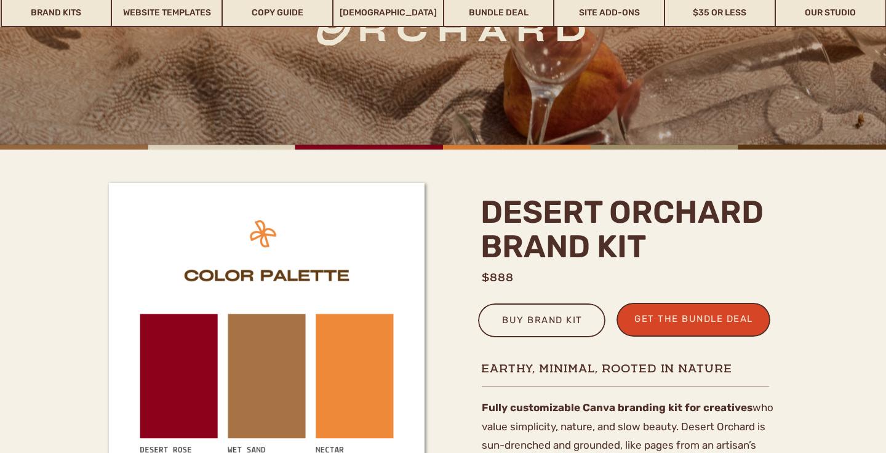
scroll to position [0, 0]
